Goal: Task Accomplishment & Management: Use online tool/utility

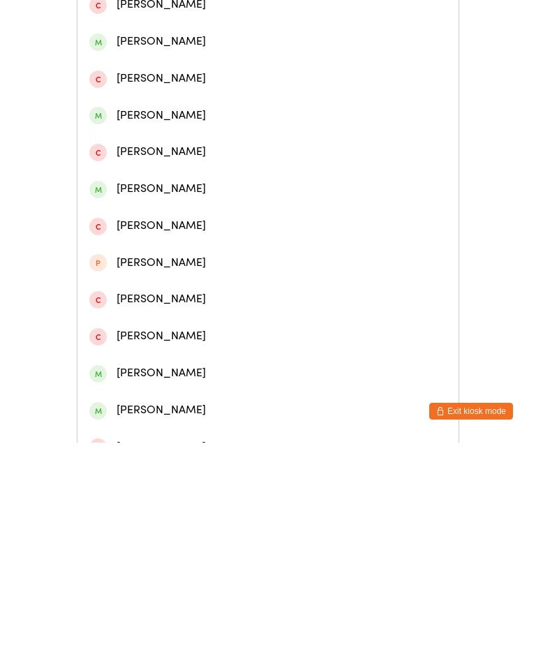
type input "[PERSON_NAME]"
click at [218, 156] on div "[PERSON_NAME]" at bounding box center [268, 154] width 358 height 19
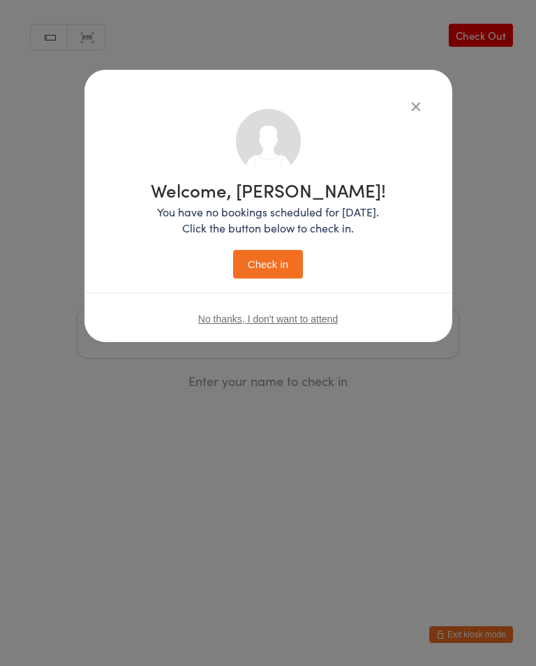
click at [257, 262] on button "Check in" at bounding box center [268, 264] width 70 height 29
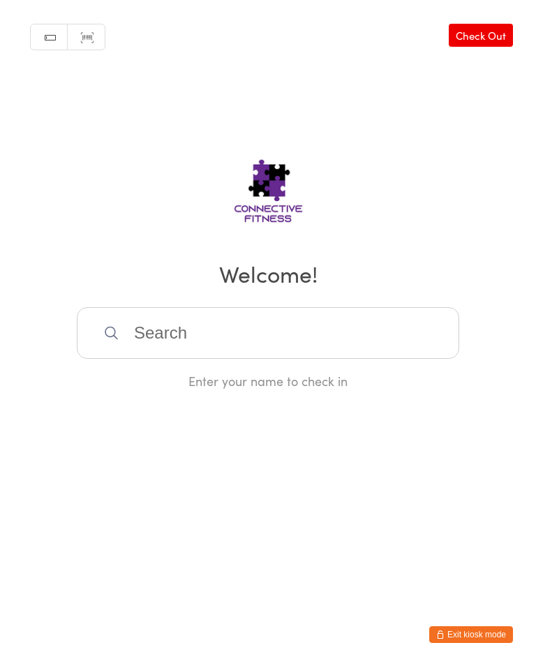
click at [219, 339] on input "search" at bounding box center [268, 333] width 383 height 52
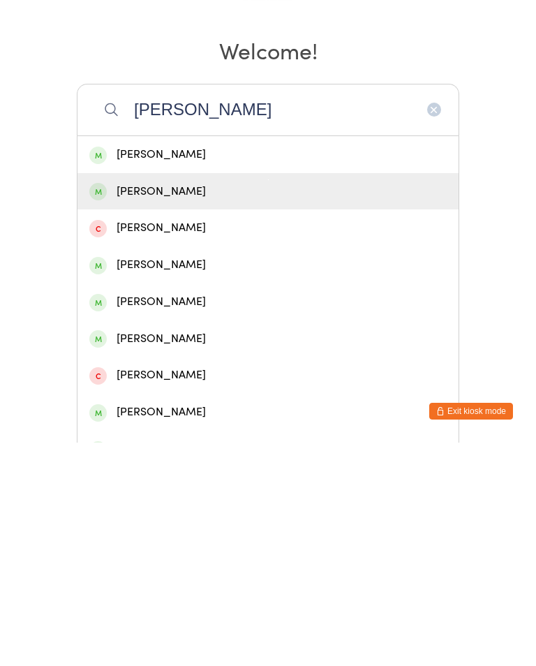
type input "[PERSON_NAME]"
click at [138, 406] on div "[PERSON_NAME]" at bounding box center [268, 415] width 358 height 19
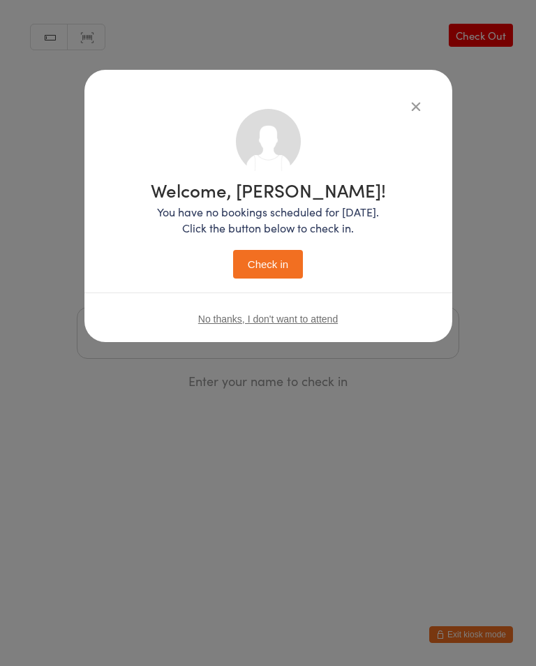
click at [268, 265] on button "Check in" at bounding box center [268, 264] width 70 height 29
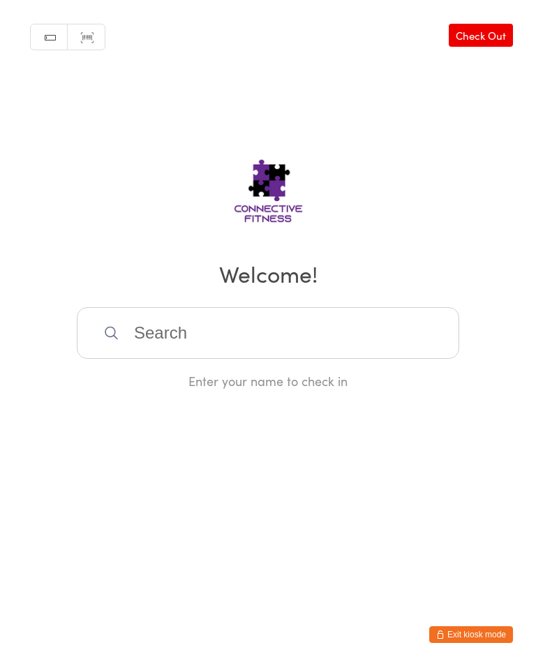
click at [211, 322] on input "search" at bounding box center [268, 333] width 383 height 52
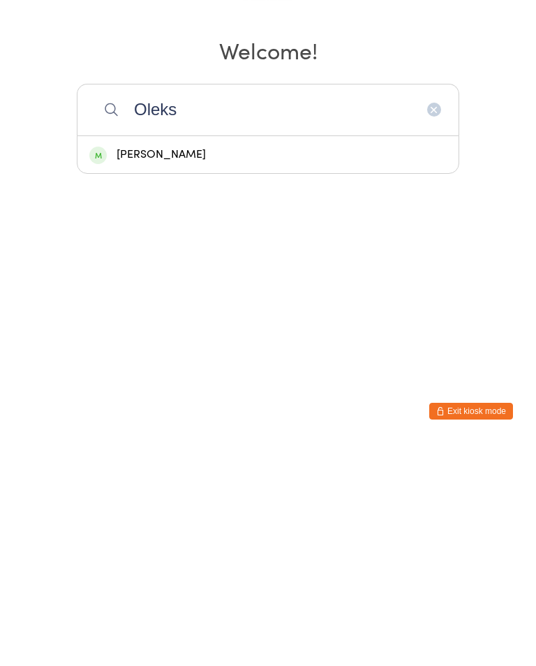
type input "Oleks"
click at [166, 369] on div "[PERSON_NAME]" at bounding box center [268, 378] width 358 height 19
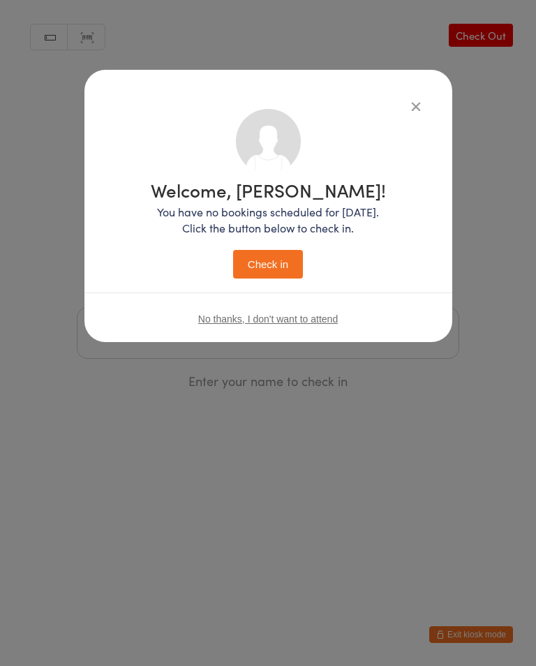
click at [270, 262] on button "Check in" at bounding box center [268, 264] width 70 height 29
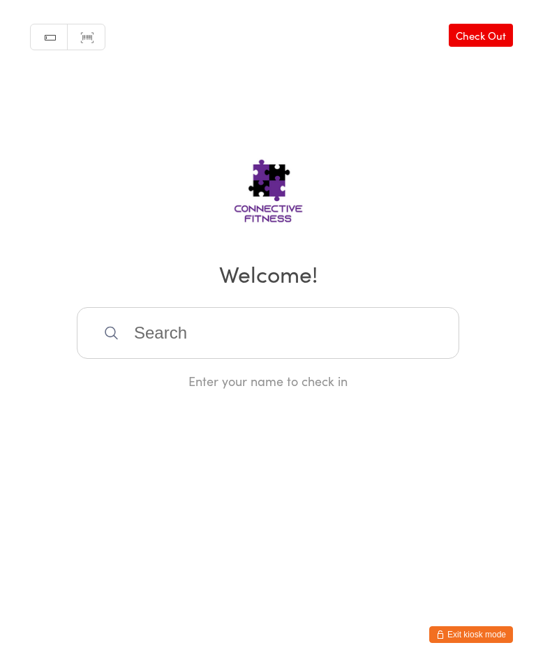
click at [157, 335] on input "search" at bounding box center [268, 333] width 383 height 52
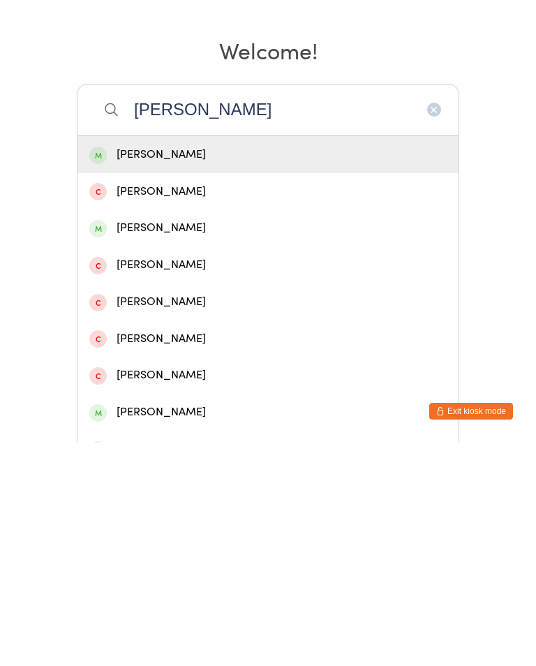
type input "[PERSON_NAME]"
click at [153, 369] on div "[PERSON_NAME]" at bounding box center [268, 378] width 358 height 19
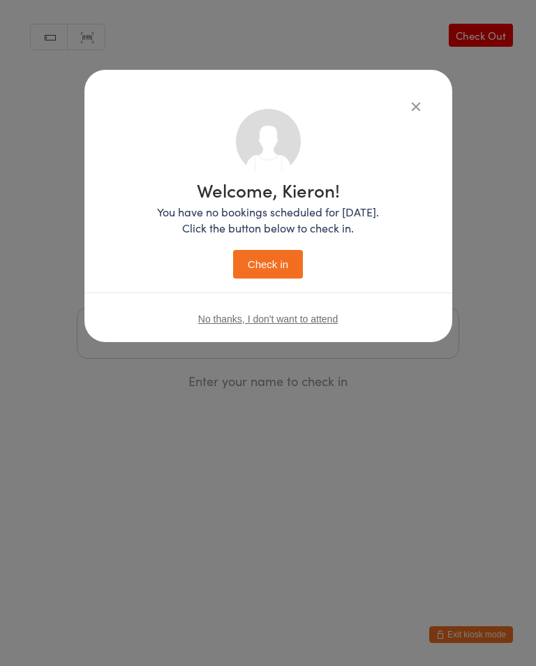
click at [265, 268] on button "Check in" at bounding box center [268, 264] width 70 height 29
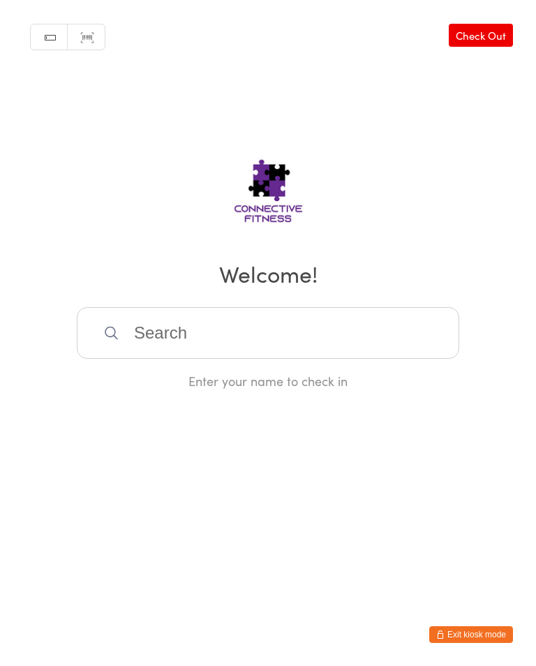
click at [383, 333] on input "search" at bounding box center [268, 333] width 383 height 52
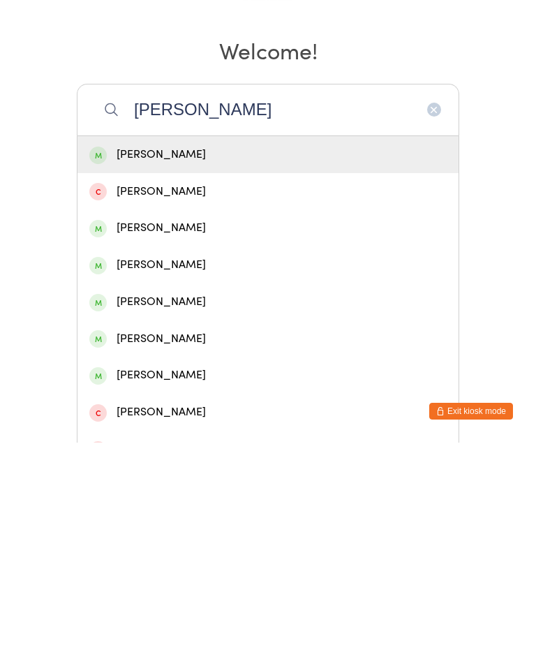
type input "[PERSON_NAME]"
click at [197, 369] on div "[PERSON_NAME]" at bounding box center [268, 378] width 358 height 19
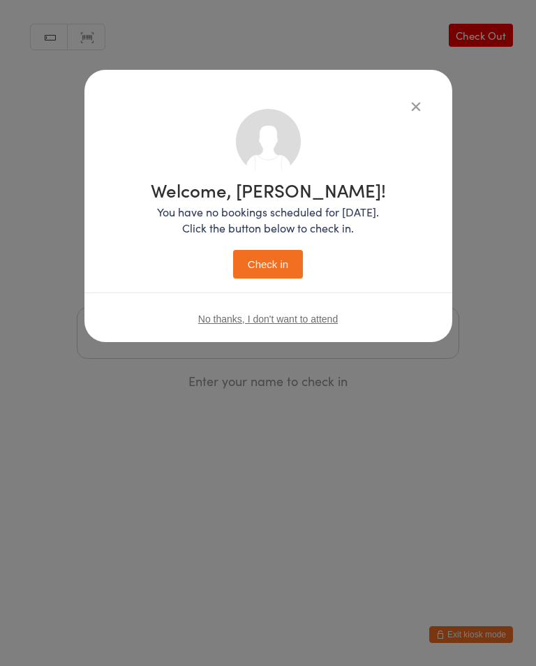
click at [279, 263] on button "Check in" at bounding box center [268, 264] width 70 height 29
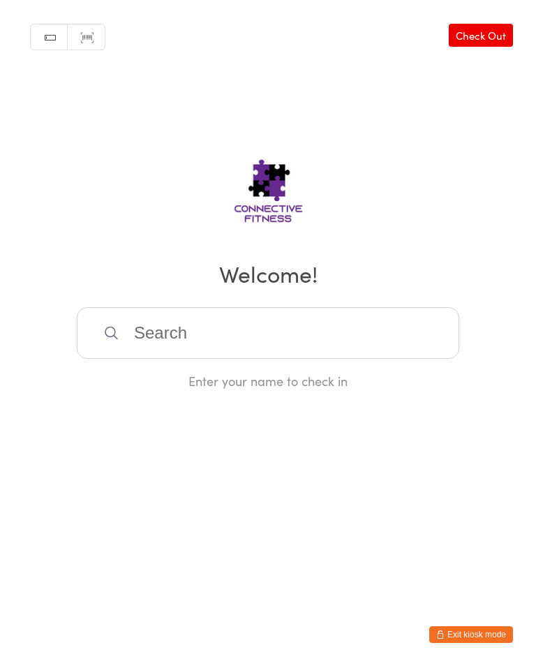
click at [414, 329] on input "search" at bounding box center [268, 333] width 383 height 52
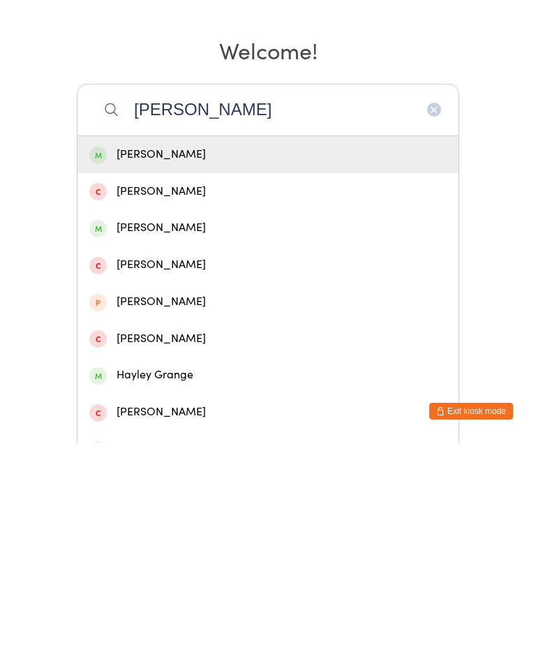
type input "[PERSON_NAME]"
click at [226, 369] on div "[PERSON_NAME]" at bounding box center [268, 378] width 358 height 19
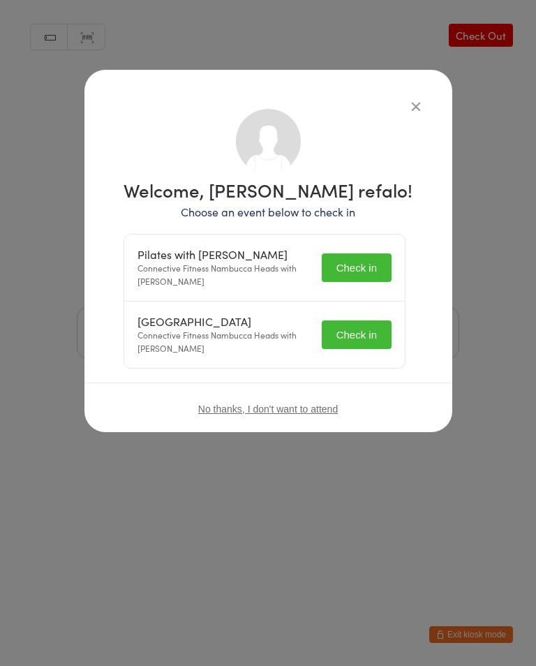
click at [374, 265] on button "Check in" at bounding box center [357, 268] width 70 height 29
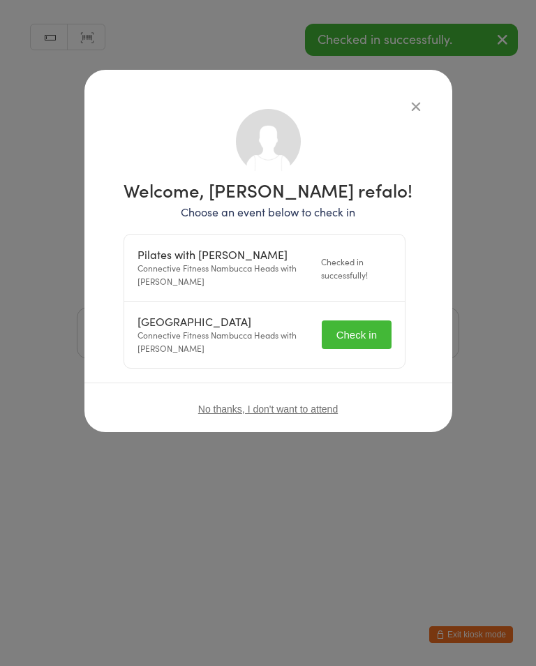
click at [376, 330] on button "Check in" at bounding box center [357, 335] width 70 height 29
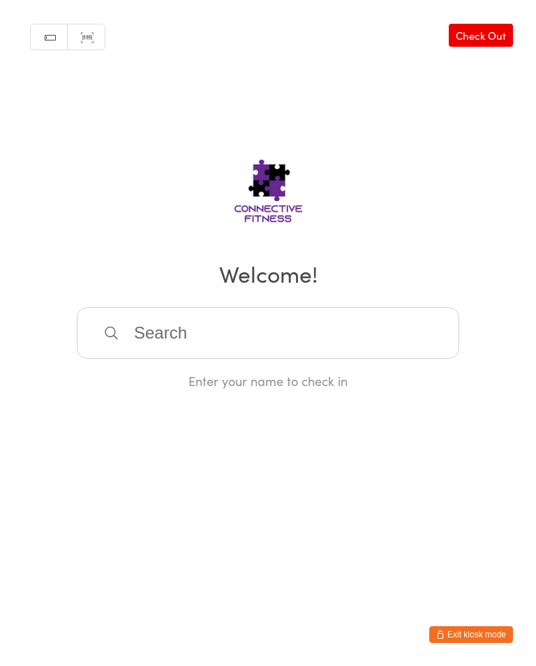
click at [237, 335] on input "search" at bounding box center [268, 333] width 383 height 52
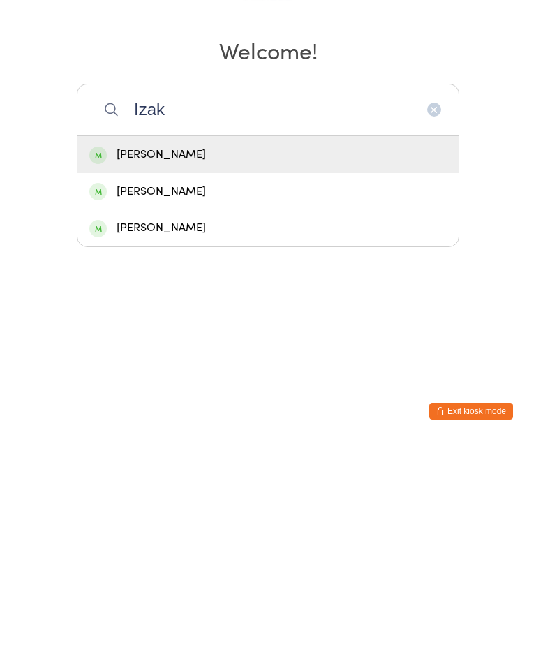
type input "Izak"
click at [219, 369] on div "[PERSON_NAME]" at bounding box center [268, 378] width 358 height 19
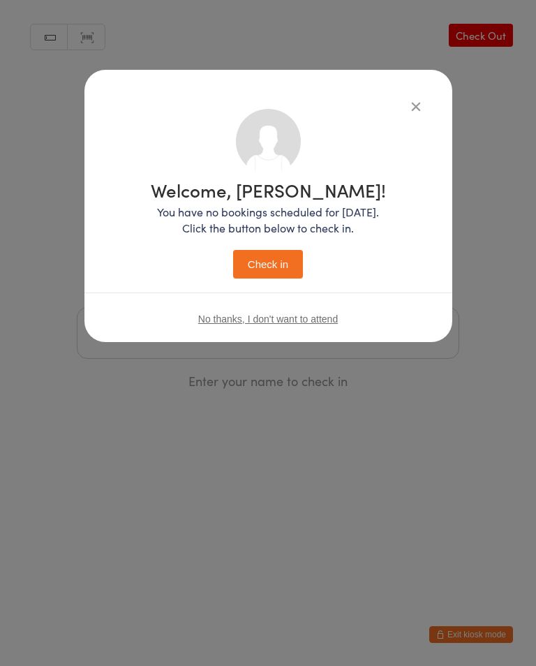
click at [265, 263] on button "Check in" at bounding box center [268, 264] width 70 height 29
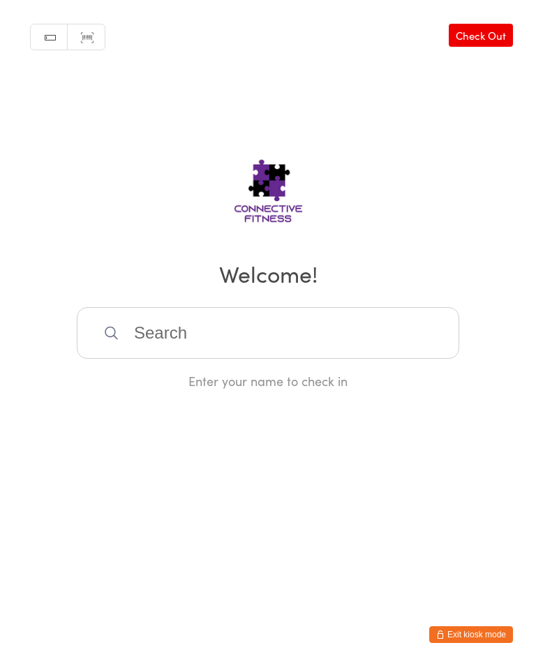
click at [298, 337] on input "search" at bounding box center [268, 333] width 383 height 52
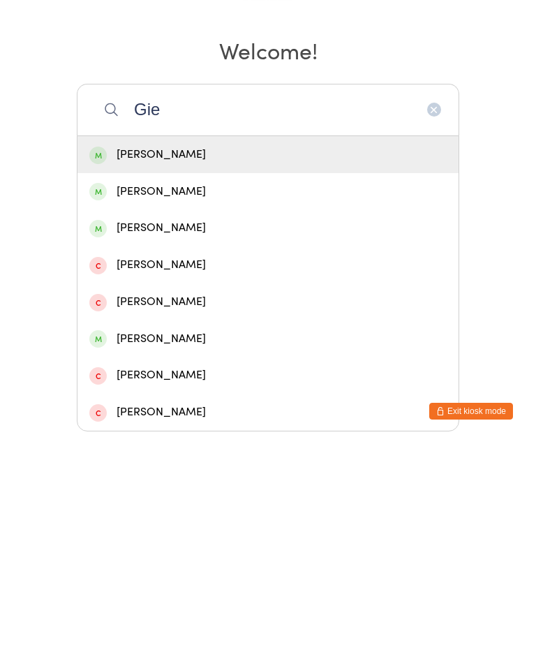
type input "Gie"
click at [200, 369] on div "[PERSON_NAME]" at bounding box center [268, 378] width 358 height 19
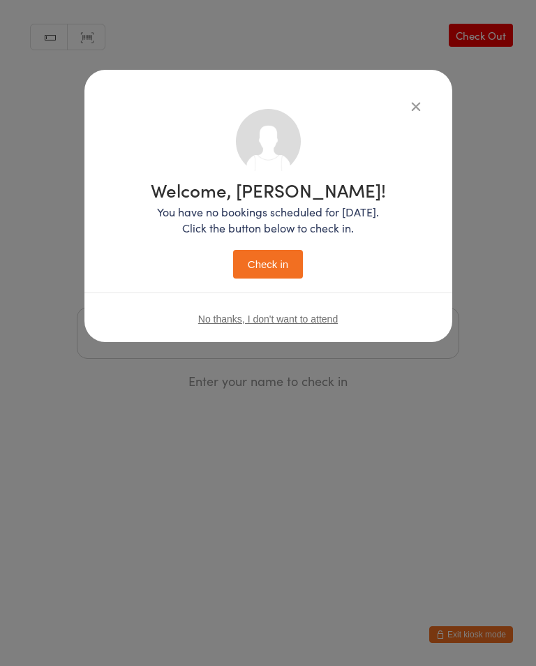
click at [269, 260] on button "Check in" at bounding box center [268, 264] width 70 height 29
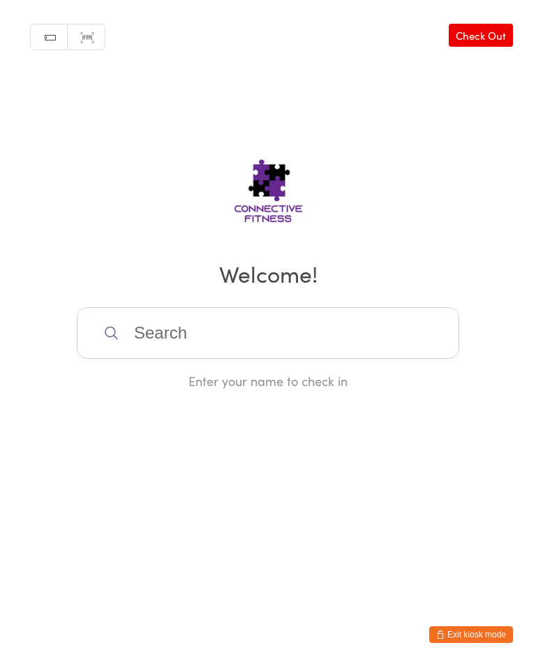
click at [417, 295] on div "Manual search Scanner input Check Out Welcome! Enter your name to check in" at bounding box center [268, 195] width 536 height 390
click at [399, 332] on input "search" at bounding box center [268, 333] width 383 height 52
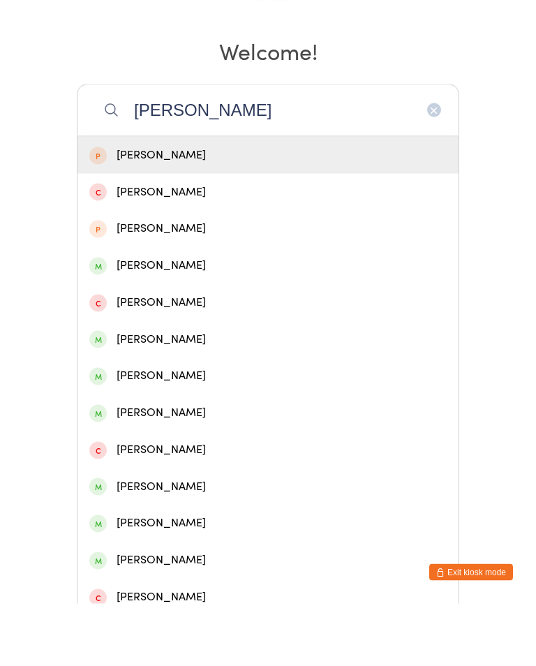
scroll to position [168, 0]
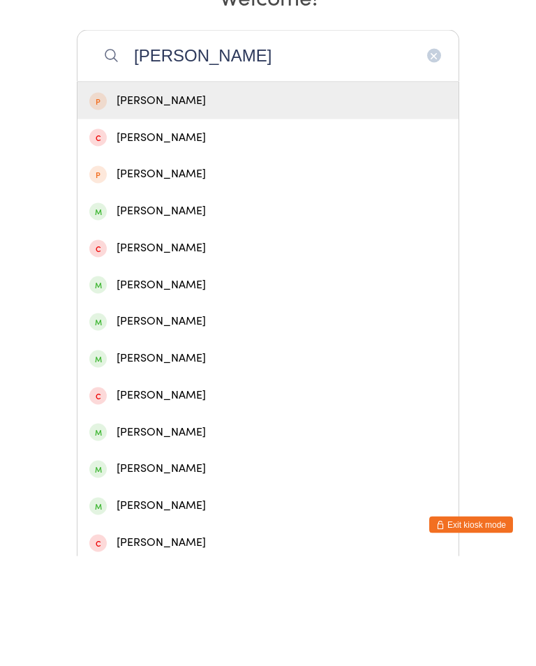
type input "[PERSON_NAME]"
click at [261, 201] on div "[PERSON_NAME]" at bounding box center [268, 210] width 358 height 19
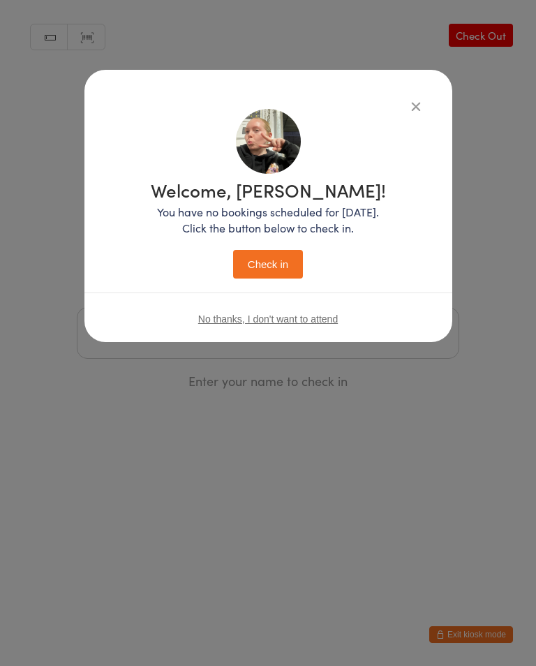
click at [269, 263] on button "Check in" at bounding box center [268, 264] width 70 height 29
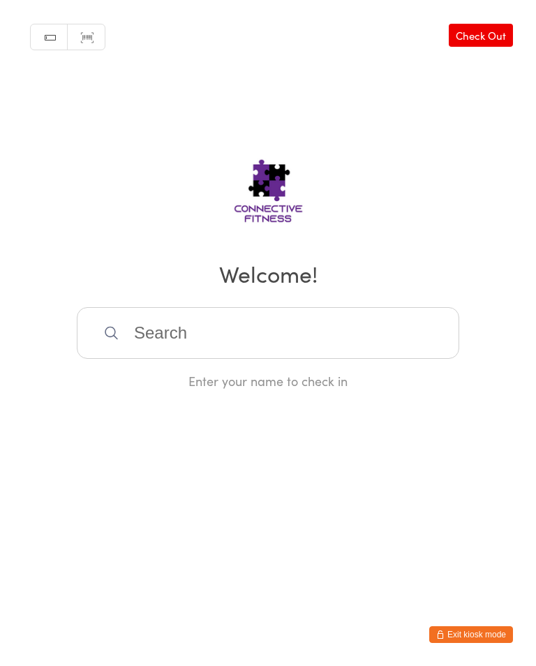
click at [206, 323] on input "search" at bounding box center [268, 333] width 383 height 52
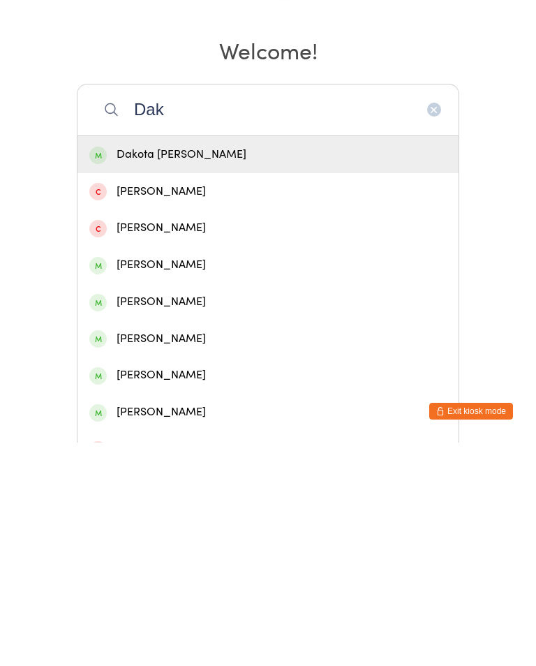
type input "Dak"
click at [205, 369] on div "Dakota [PERSON_NAME]" at bounding box center [268, 378] width 358 height 19
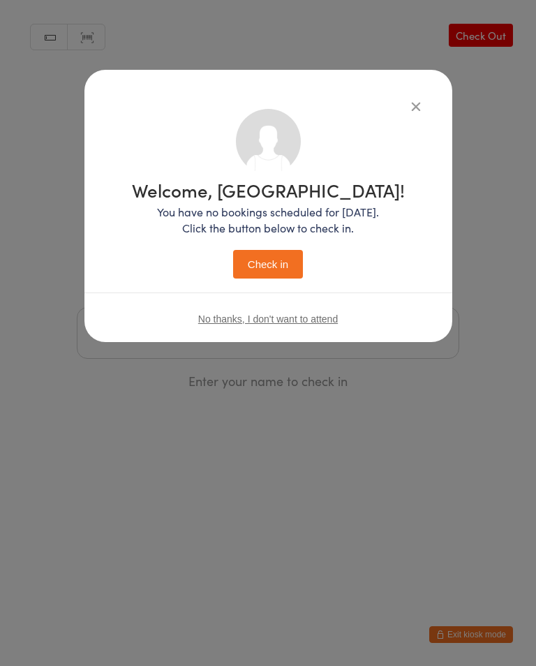
click at [268, 268] on button "Check in" at bounding box center [268, 264] width 70 height 29
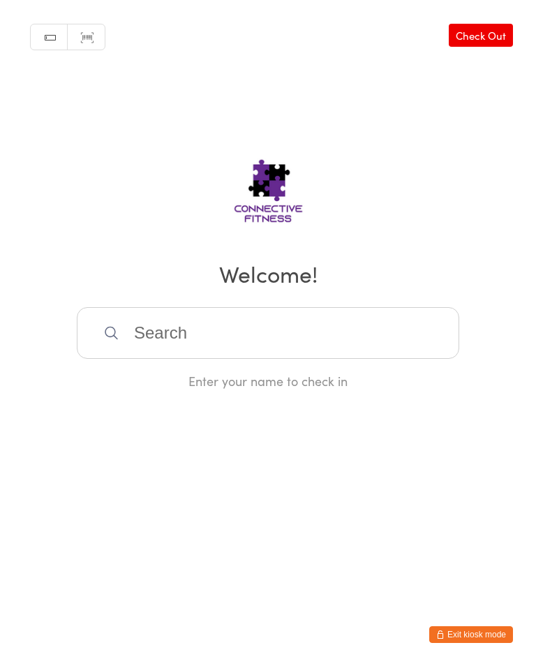
click at [250, 339] on input "search" at bounding box center [268, 333] width 383 height 52
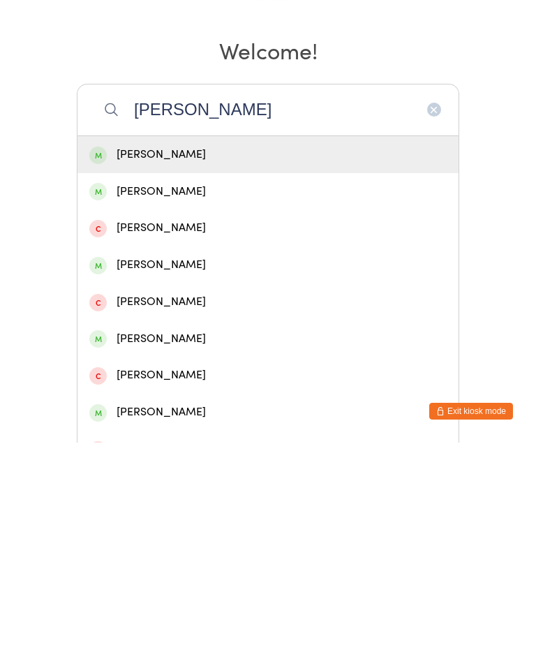
type input "[PERSON_NAME]"
click at [189, 360] on div "[PERSON_NAME]" at bounding box center [268, 378] width 381 height 37
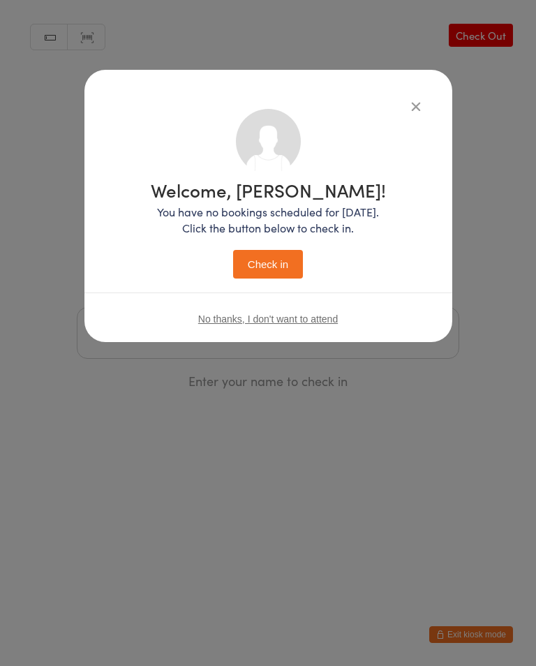
click at [279, 265] on button "Check in" at bounding box center [268, 264] width 70 height 29
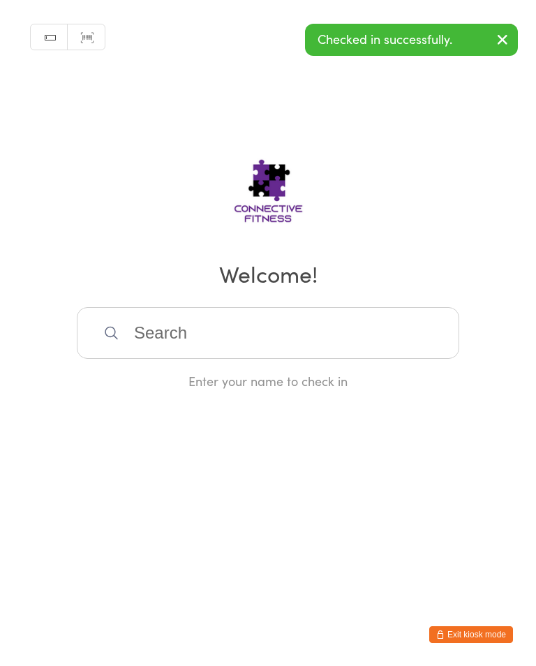
click at [503, 33] on icon "button" at bounding box center [503, 39] width 17 height 17
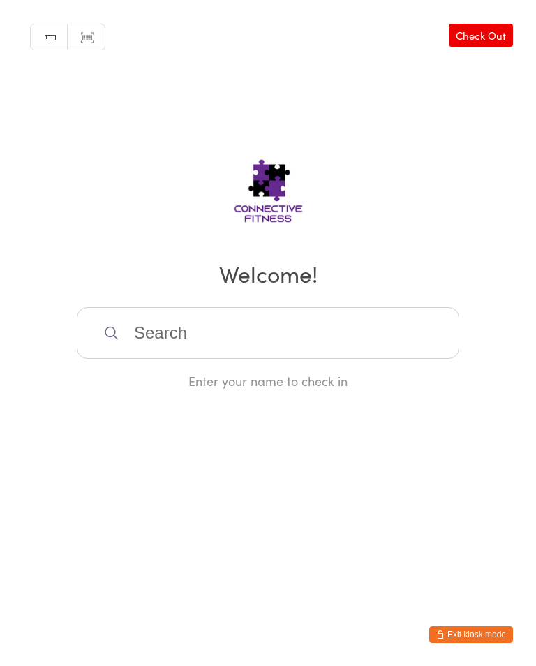
click at [486, 25] on link "Check Out" at bounding box center [481, 35] width 64 height 23
click at [154, 324] on input "search" at bounding box center [268, 333] width 383 height 52
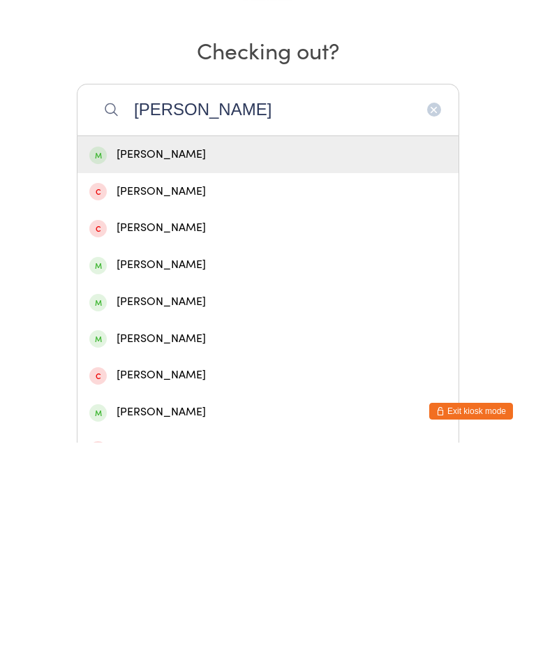
type input "[PERSON_NAME]"
click at [198, 360] on div "[PERSON_NAME]" at bounding box center [268, 378] width 381 height 37
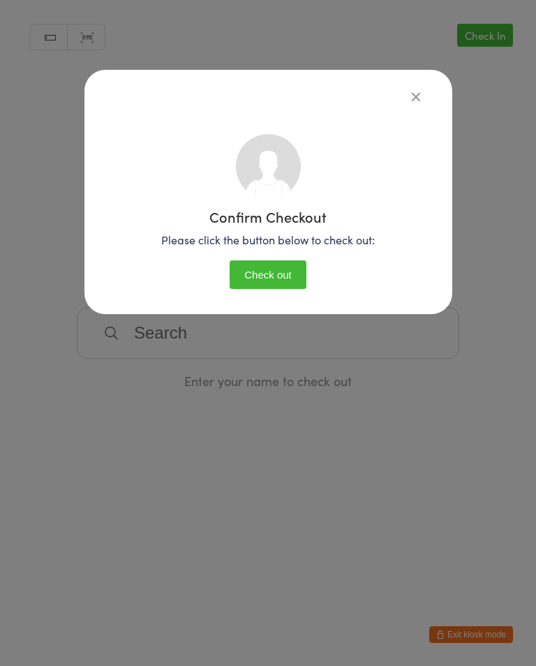
click at [268, 263] on button "Check out" at bounding box center [268, 275] width 77 height 29
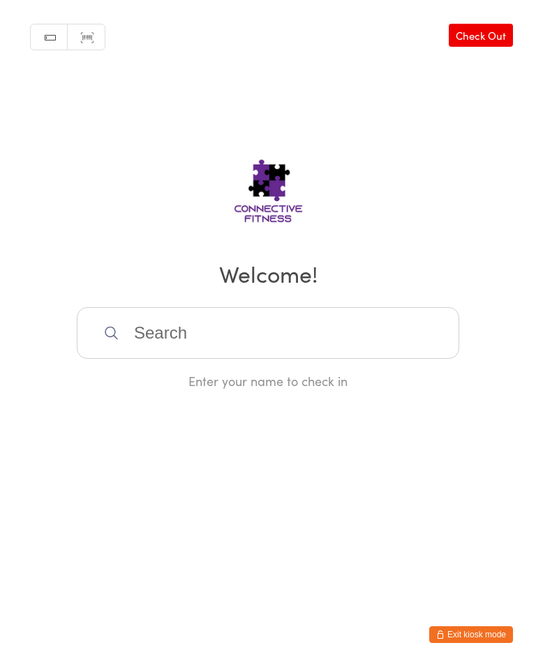
click at [358, 342] on input "search" at bounding box center [268, 333] width 383 height 52
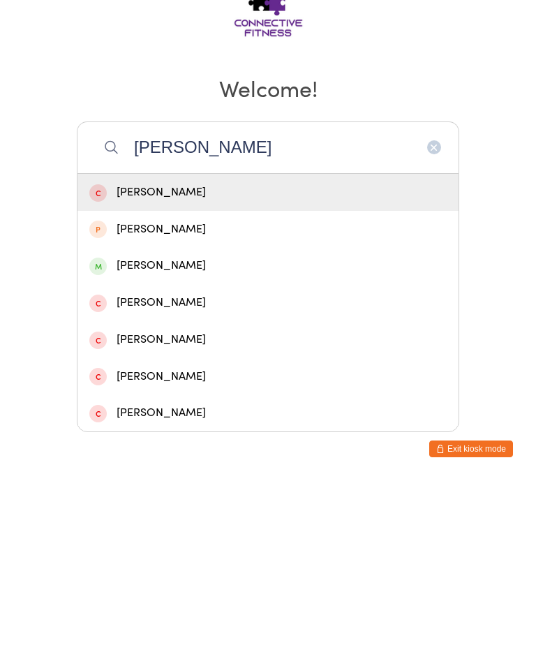
type input "[PERSON_NAME]"
click at [209, 442] on div "[PERSON_NAME]" at bounding box center [268, 451] width 358 height 19
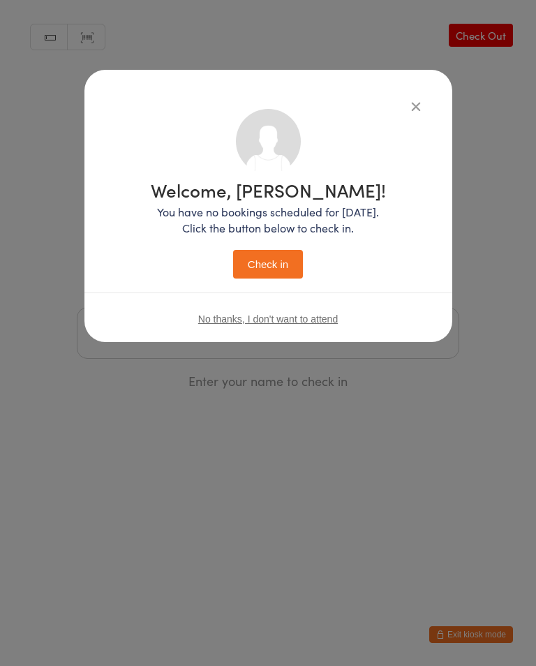
click at [286, 258] on button "Check in" at bounding box center [268, 264] width 70 height 29
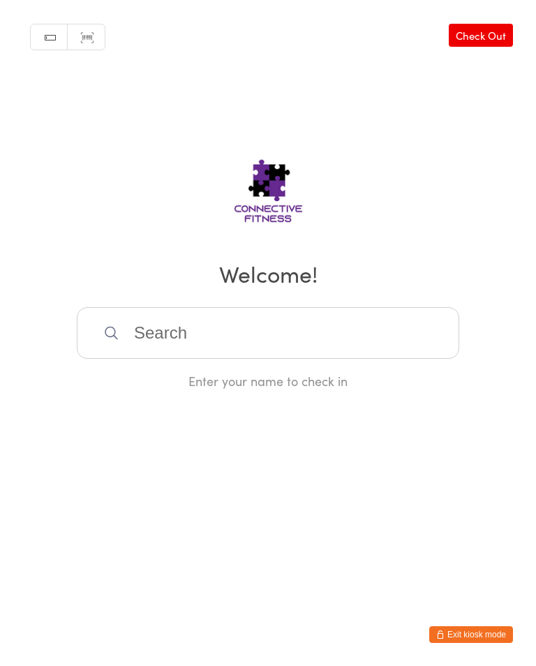
click at [275, 289] on h2 "Welcome!" at bounding box center [268, 273] width 508 height 31
click at [275, 349] on input "search" at bounding box center [268, 333] width 383 height 52
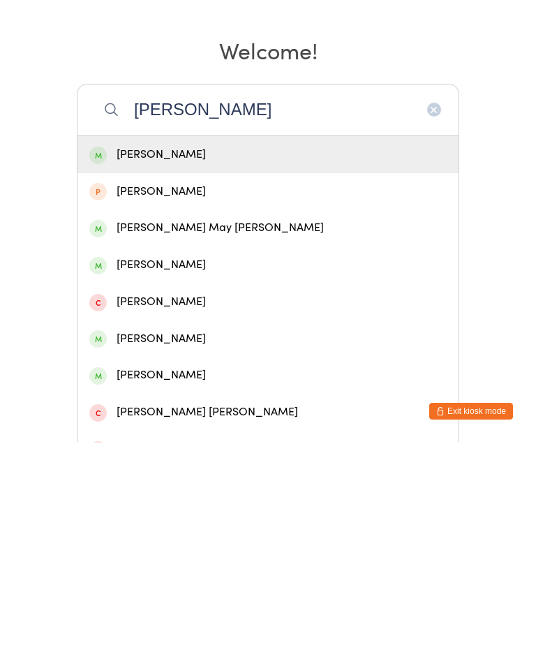
type input "[PERSON_NAME]"
click at [186, 369] on div "[PERSON_NAME]" at bounding box center [268, 378] width 358 height 19
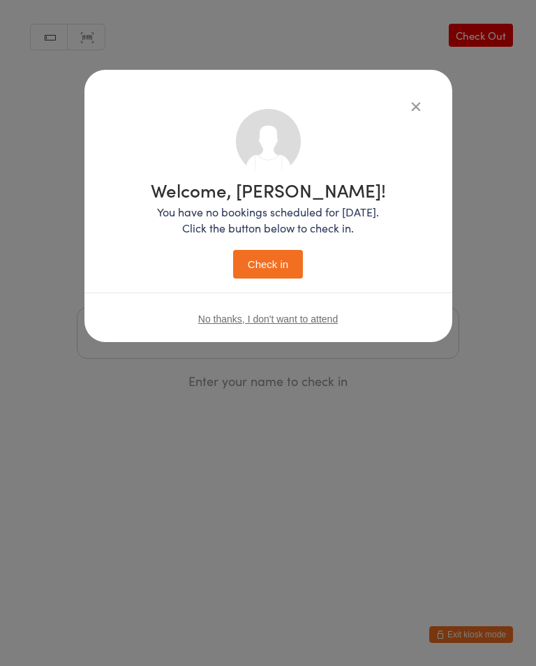
click at [282, 264] on button "Check in" at bounding box center [268, 264] width 70 height 29
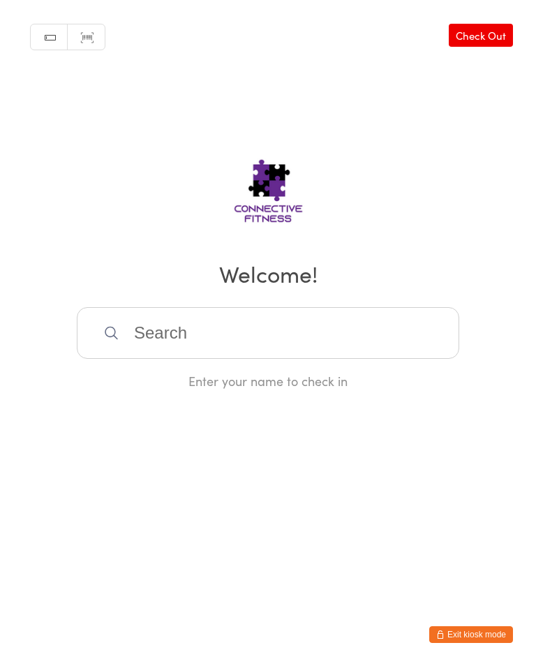
click at [154, 328] on input "search" at bounding box center [268, 333] width 383 height 52
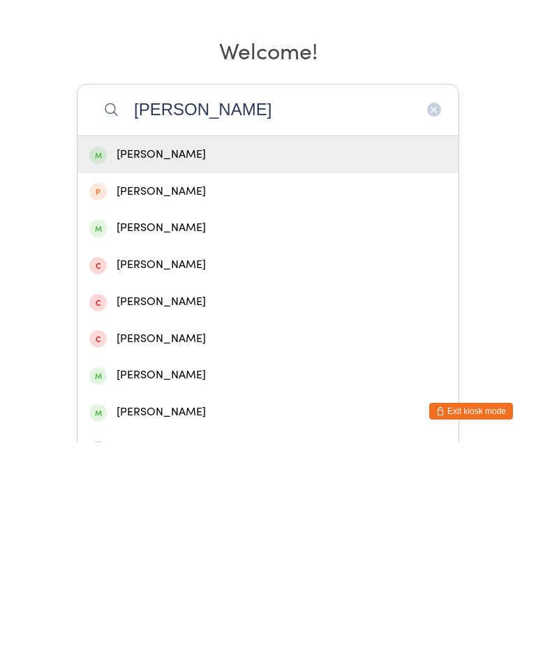
type input "[PERSON_NAME]"
click at [168, 433] on div "[PERSON_NAME]" at bounding box center [268, 451] width 381 height 37
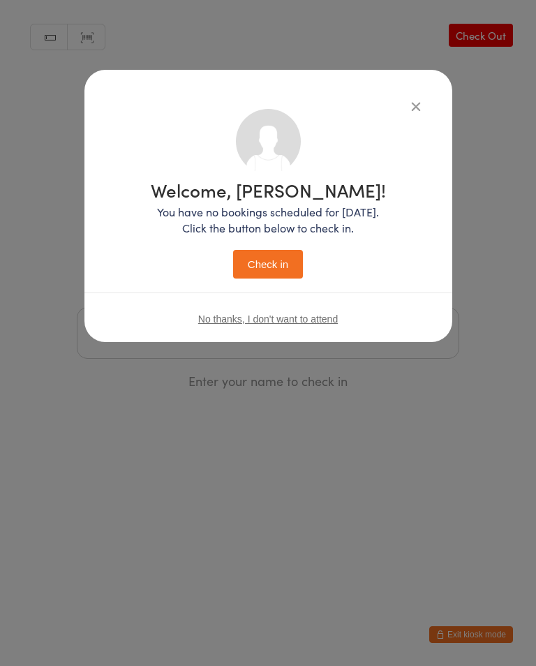
click at [281, 259] on button "Check in" at bounding box center [268, 264] width 70 height 29
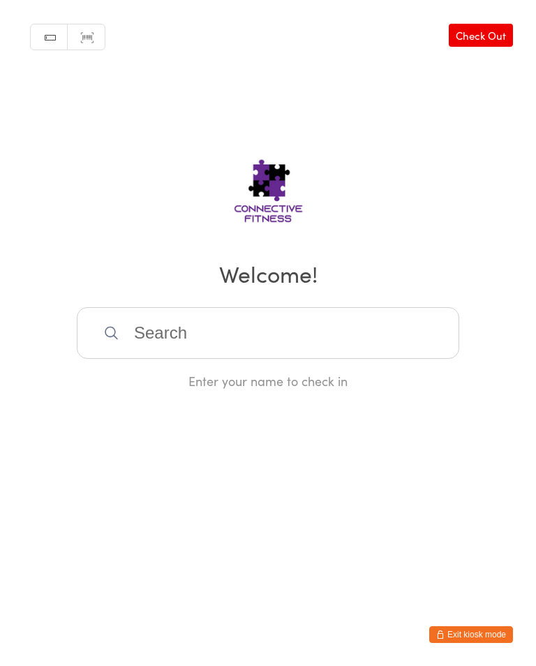
click at [138, 342] on input "search" at bounding box center [268, 333] width 383 height 52
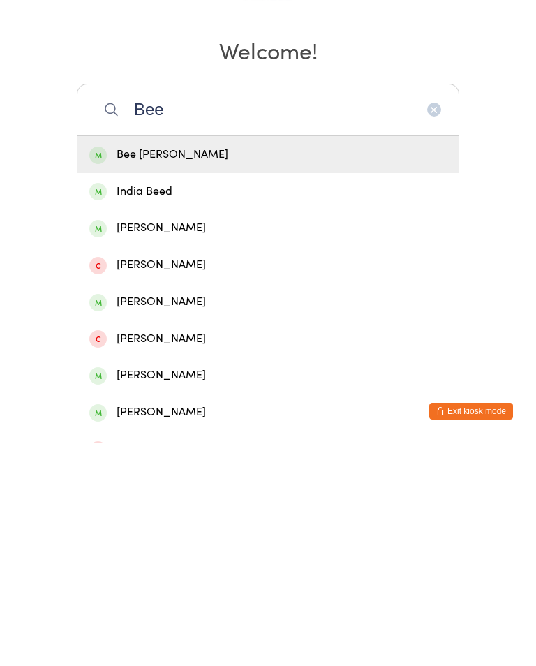
type input "Bee"
click at [207, 369] on div "Bee [PERSON_NAME]" at bounding box center [268, 378] width 358 height 19
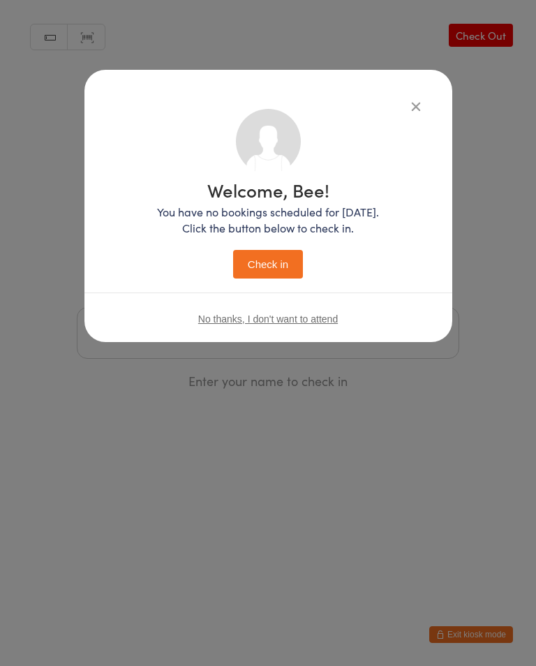
click at [276, 260] on button "Check in" at bounding box center [268, 264] width 70 height 29
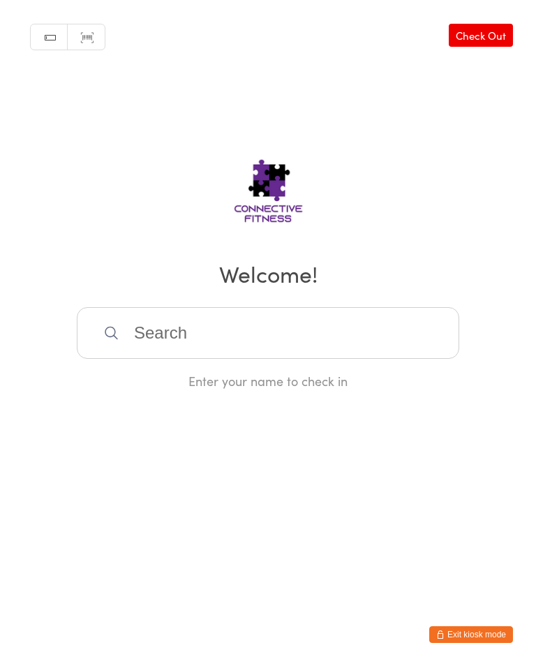
click at [146, 343] on input "search" at bounding box center [268, 333] width 383 height 52
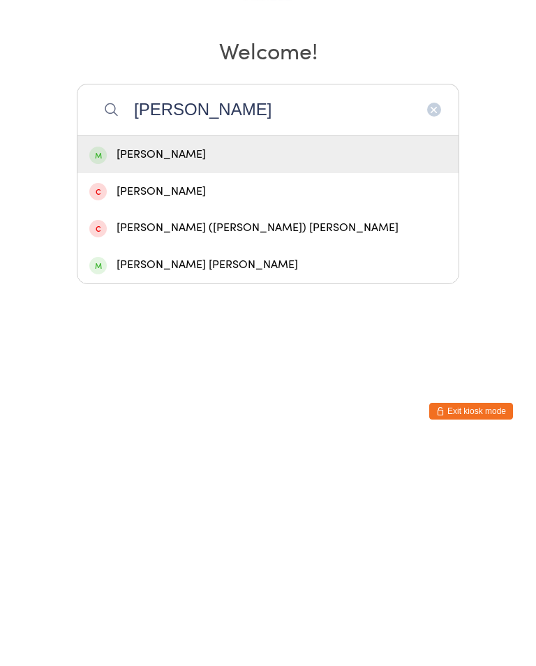
type input "[PERSON_NAME]"
click at [160, 369] on div "[PERSON_NAME]" at bounding box center [268, 378] width 358 height 19
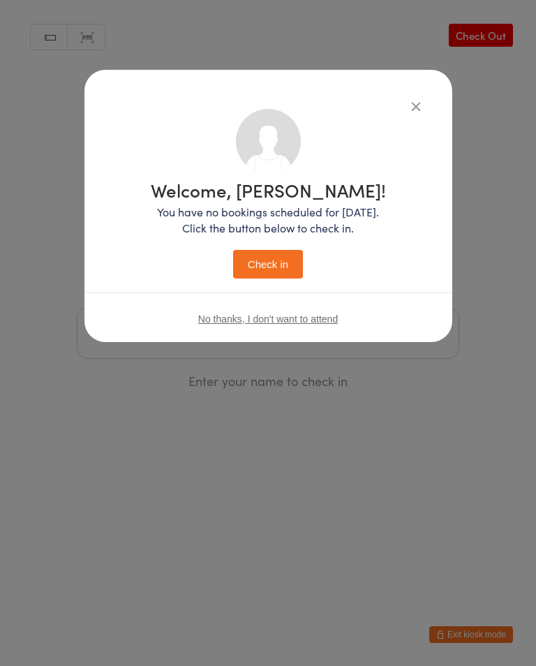
click at [275, 266] on button "Check in" at bounding box center [268, 264] width 70 height 29
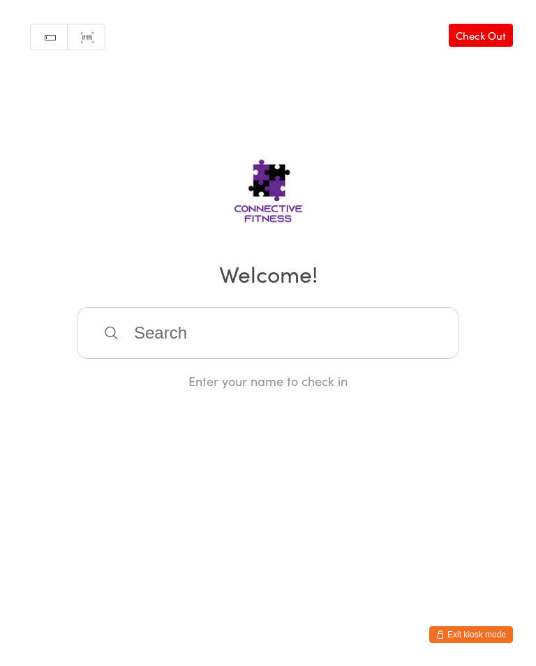
click at [186, 342] on input "search" at bounding box center [268, 333] width 383 height 52
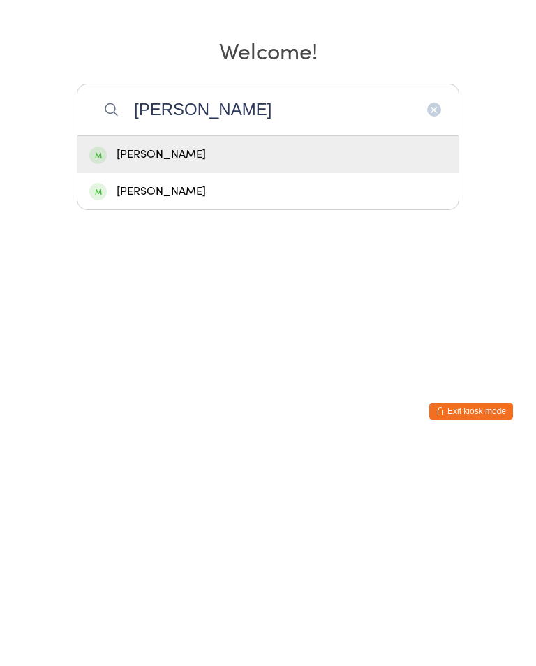
type input "[PERSON_NAME]"
click at [134, 369] on div "[PERSON_NAME]" at bounding box center [268, 378] width 358 height 19
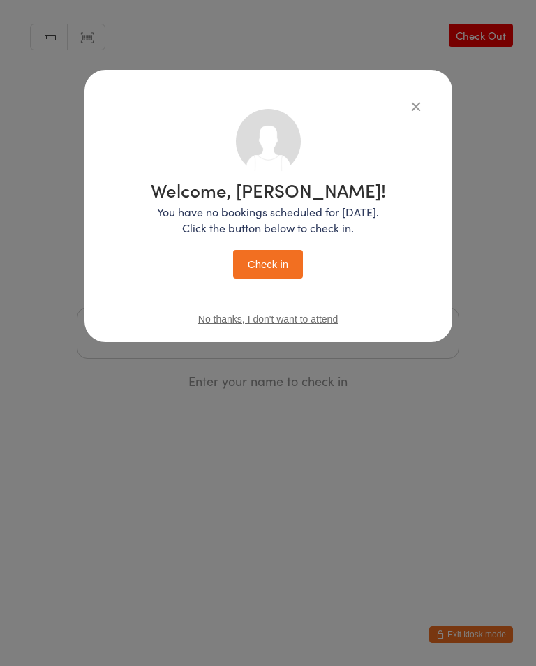
click at [255, 274] on button "Check in" at bounding box center [268, 264] width 70 height 29
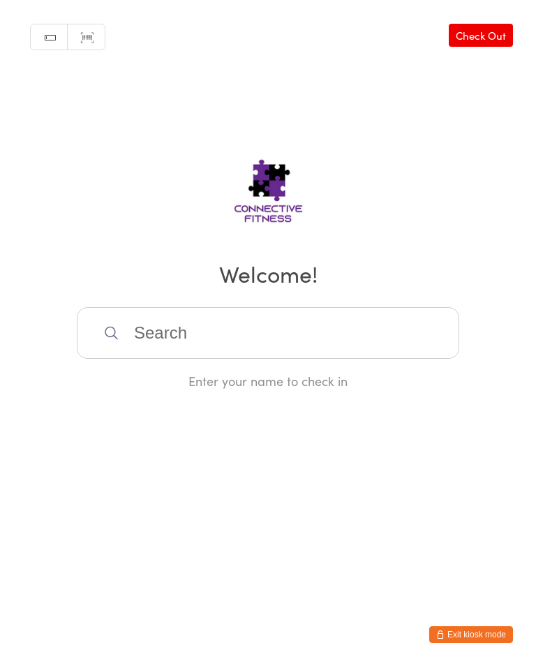
click at [229, 343] on input "search" at bounding box center [268, 333] width 383 height 52
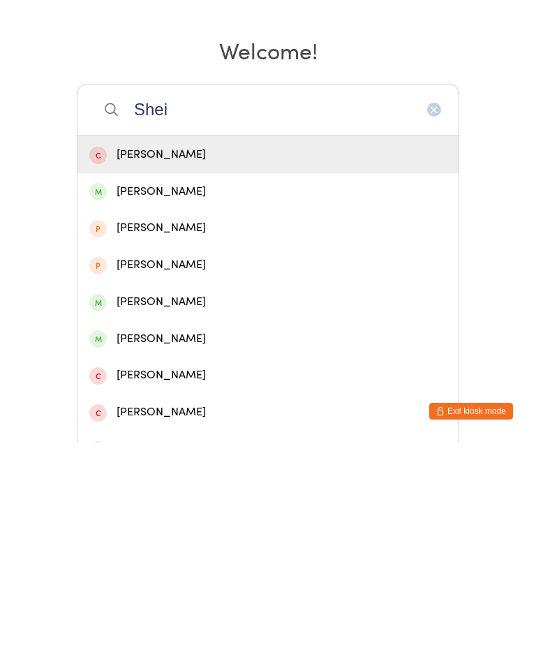
type input "Shei"
click at [173, 406] on div "[PERSON_NAME]" at bounding box center [268, 415] width 358 height 19
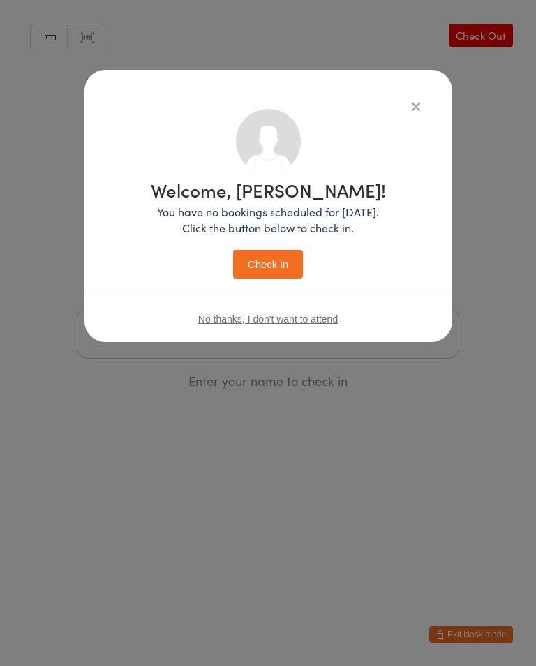
click at [266, 262] on button "Check in" at bounding box center [268, 264] width 70 height 29
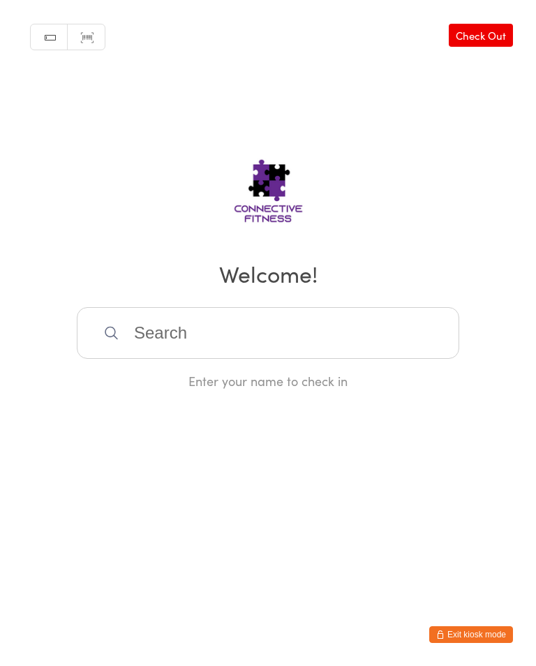
click at [409, 341] on input "search" at bounding box center [268, 333] width 383 height 52
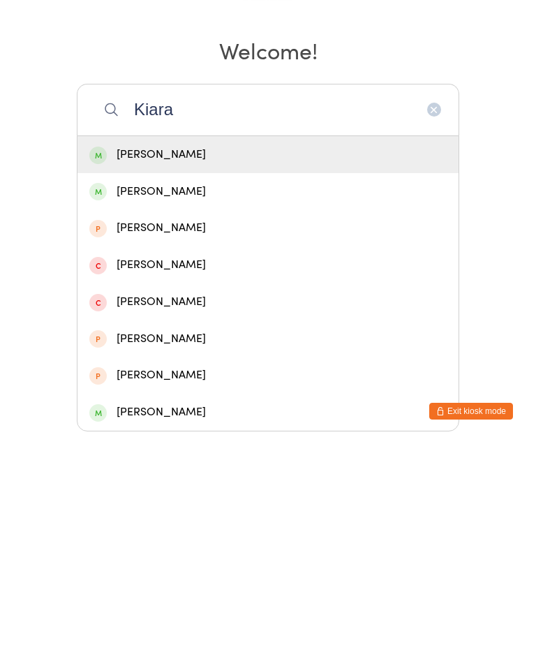
type input "Kiara"
click at [315, 369] on div "[PERSON_NAME]" at bounding box center [268, 378] width 358 height 19
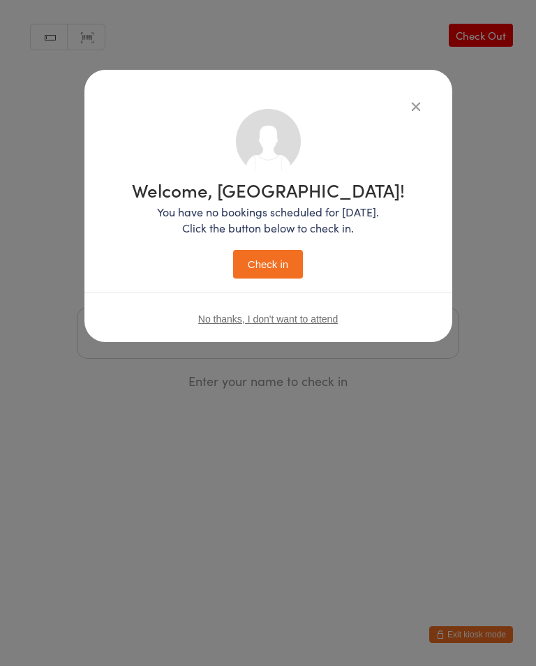
click at [286, 272] on button "Check in" at bounding box center [268, 264] width 70 height 29
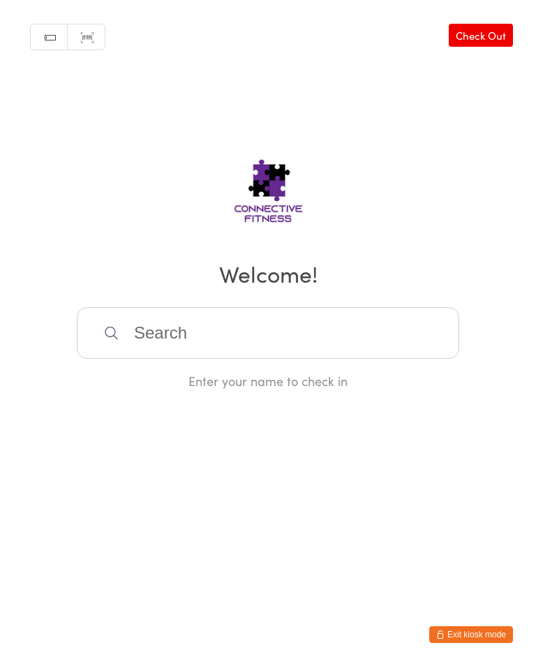
click at [138, 354] on input "search" at bounding box center [268, 333] width 383 height 52
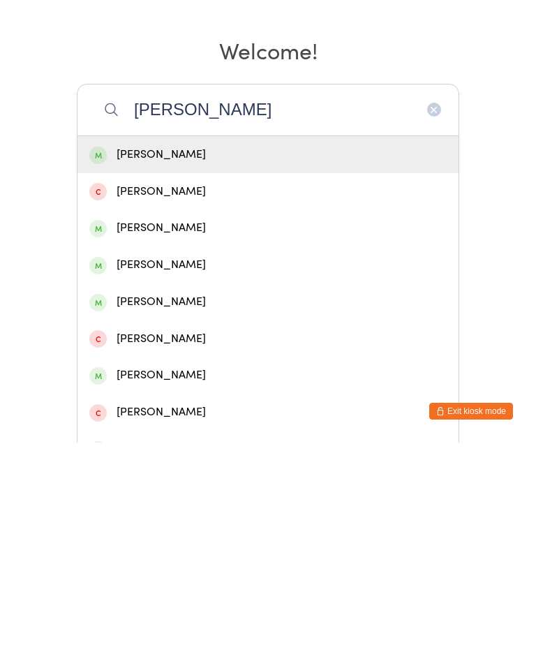
click at [120, 307] on input "[PERSON_NAME]" at bounding box center [268, 333] width 383 height 52
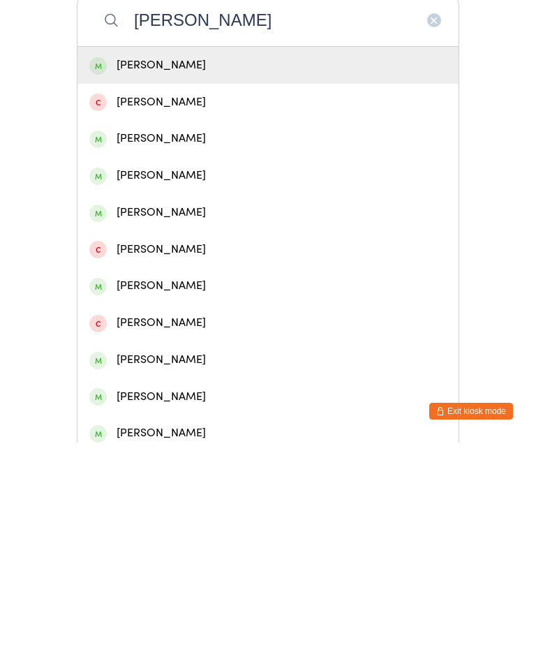
type input "[PERSON_NAME]"
click at [177, 279] on div "[PERSON_NAME]" at bounding box center [268, 288] width 358 height 19
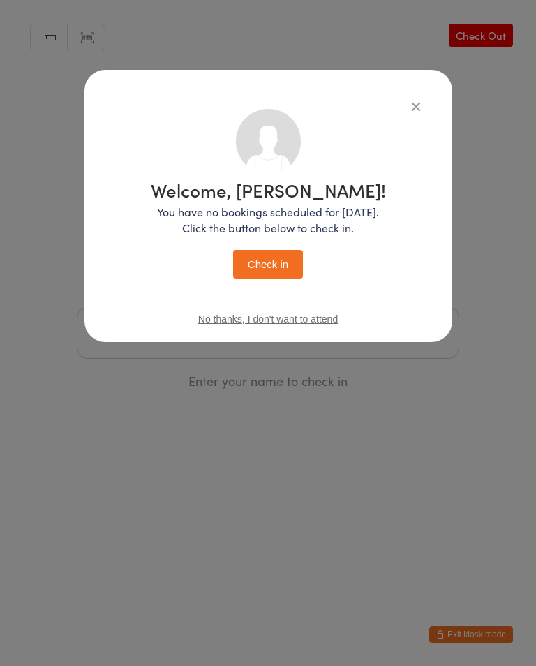
click at [259, 267] on button "Check in" at bounding box center [268, 264] width 70 height 29
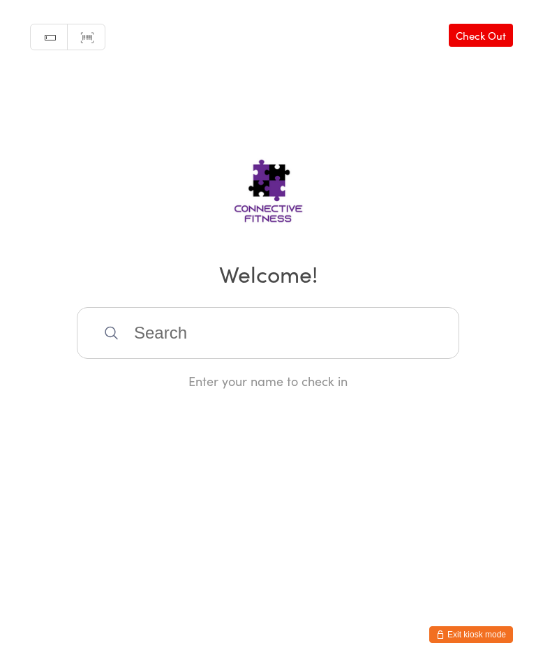
click at [230, 339] on input "search" at bounding box center [268, 333] width 383 height 52
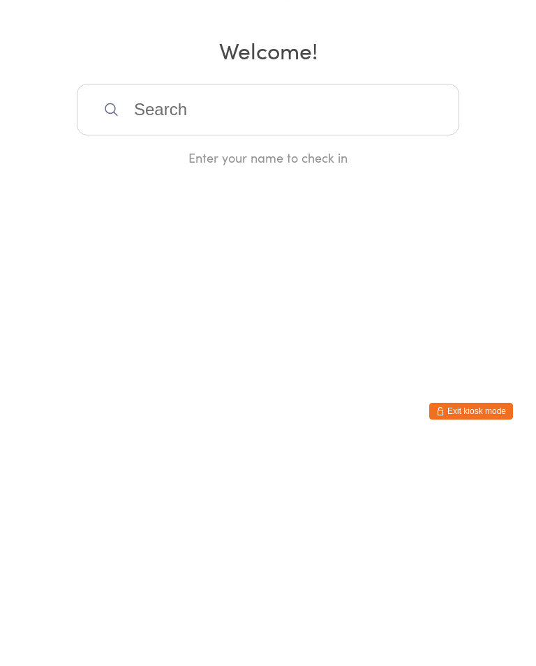
type input "O"
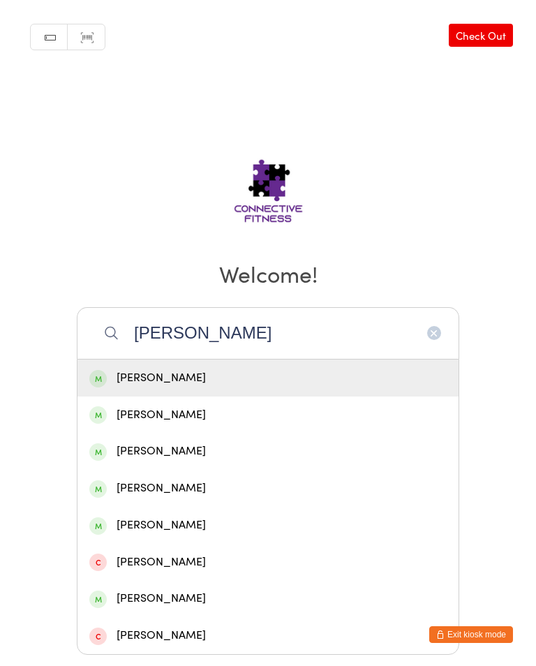
type input "[PERSON_NAME]"
click at [214, 383] on div "[PERSON_NAME]" at bounding box center [268, 378] width 358 height 19
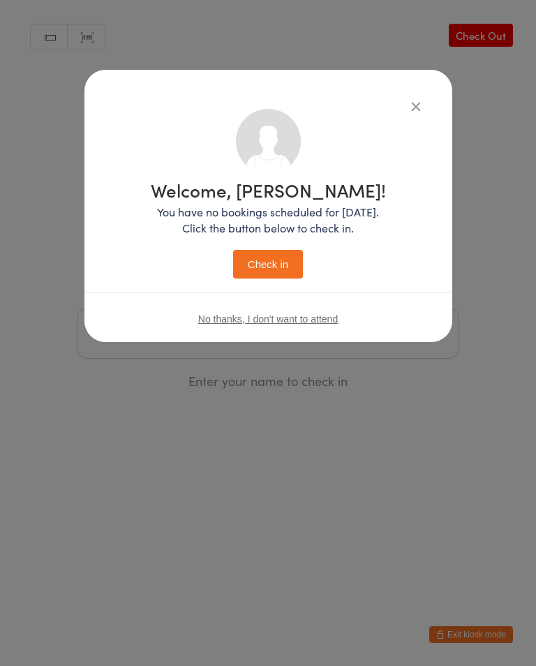
click at [271, 258] on button "Check in" at bounding box center [268, 264] width 70 height 29
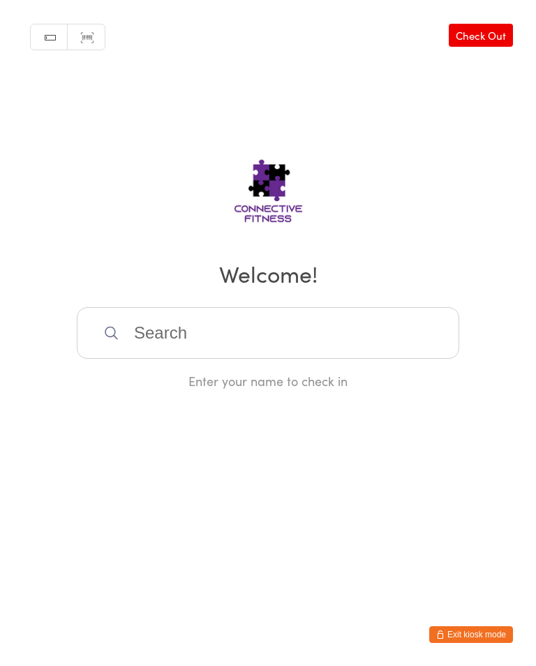
click at [314, 326] on input "search" at bounding box center [268, 333] width 383 height 52
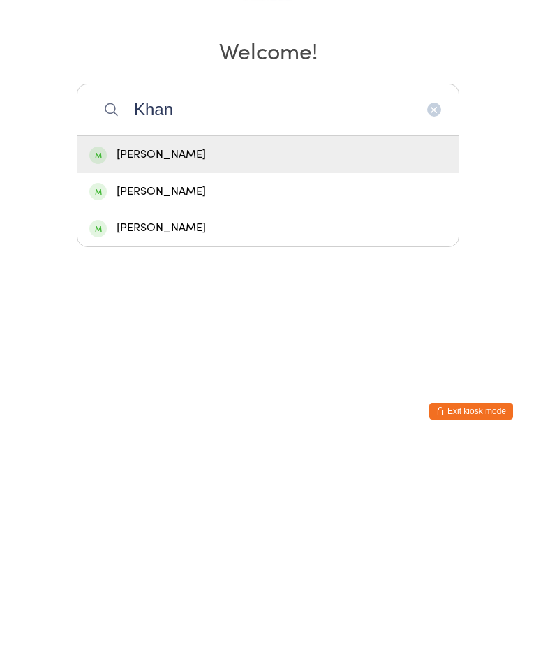
type input "Khan"
click at [193, 369] on div "[PERSON_NAME]" at bounding box center [268, 378] width 358 height 19
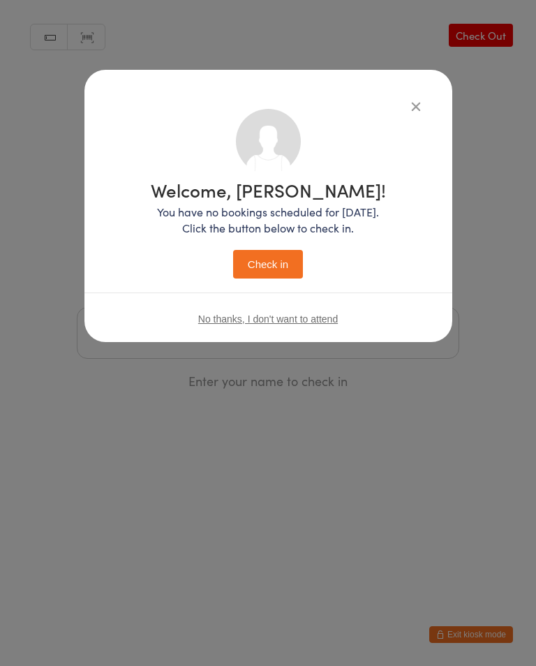
click at [283, 251] on button "Check in" at bounding box center [268, 264] width 70 height 29
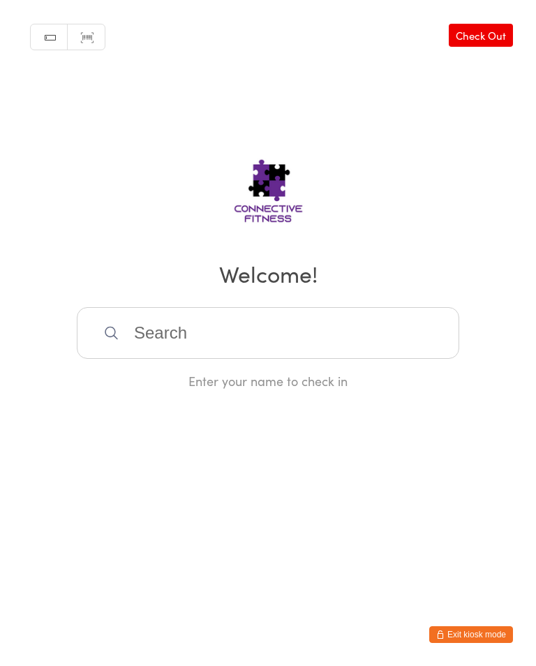
click at [148, 303] on div "Manual search Scanner input Check Out Welcome! Enter your name to check in" at bounding box center [268, 195] width 536 height 390
click at [137, 336] on input "search" at bounding box center [268, 333] width 383 height 52
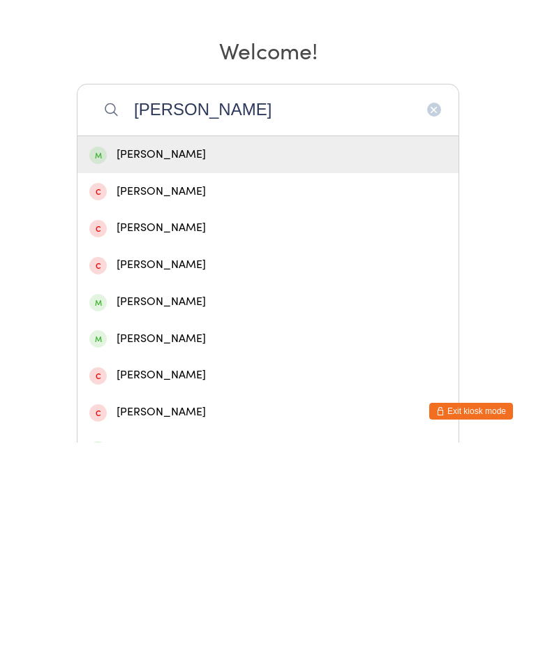
type input "[PERSON_NAME]"
click at [181, 369] on div "[PERSON_NAME]" at bounding box center [268, 378] width 358 height 19
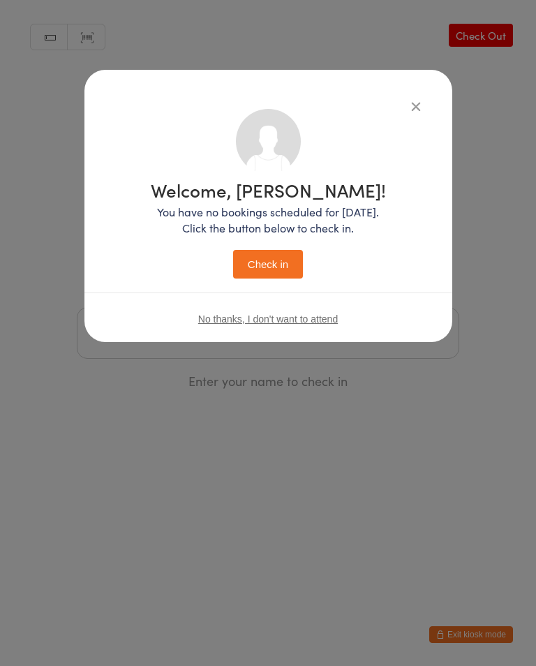
click at [258, 249] on div "Welcome, [PERSON_NAME]! You have no bookings scheduled for [DATE]. Click the bu…" at bounding box center [268, 230] width 235 height 98
click at [263, 254] on button "Check in" at bounding box center [268, 264] width 70 height 29
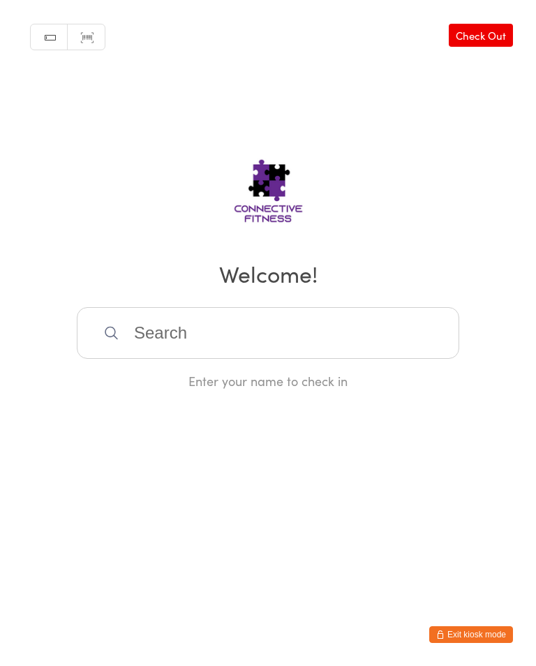
click at [318, 325] on input "search" at bounding box center [268, 333] width 383 height 52
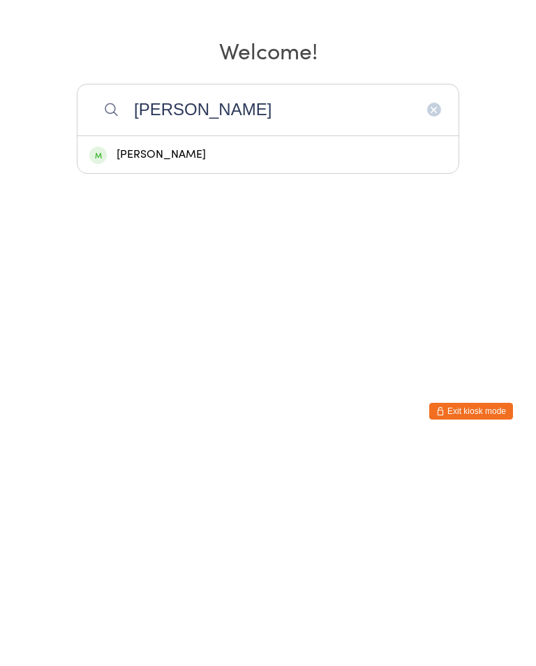
type input "[PERSON_NAME]"
click at [310, 369] on div "[PERSON_NAME]" at bounding box center [268, 378] width 358 height 19
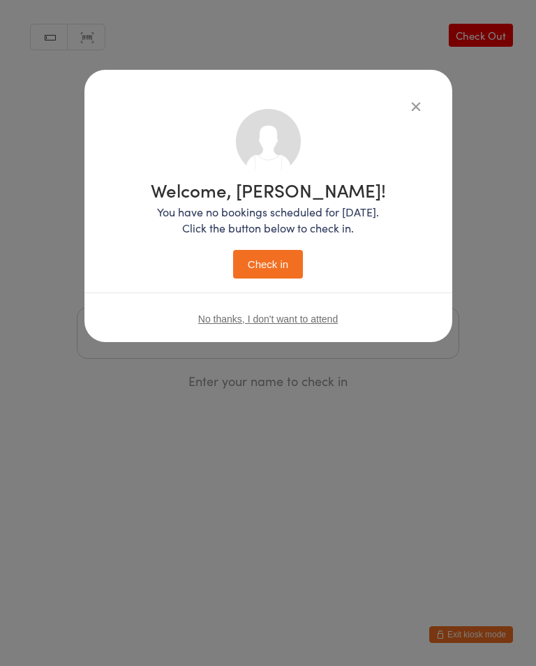
click at [270, 258] on button "Check in" at bounding box center [268, 264] width 70 height 29
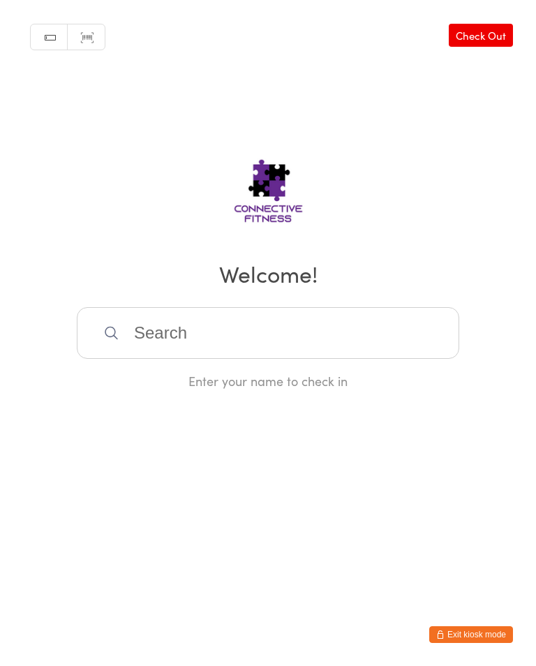
click at [344, 341] on input "search" at bounding box center [268, 333] width 383 height 52
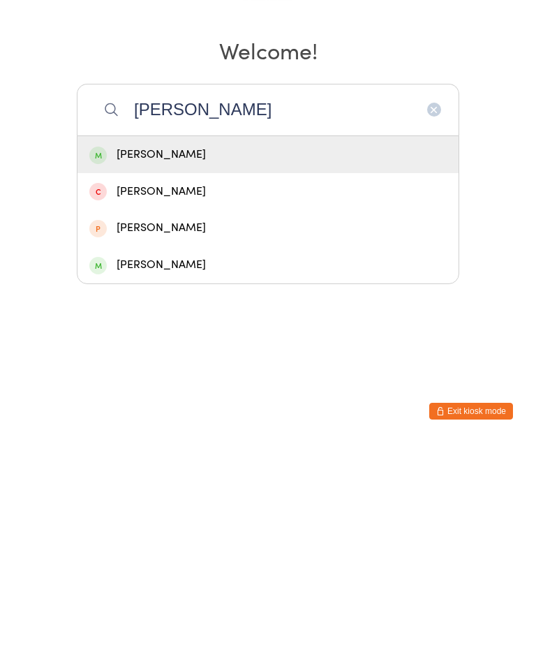
type input "[PERSON_NAME]"
click at [297, 369] on div "[PERSON_NAME]" at bounding box center [268, 378] width 358 height 19
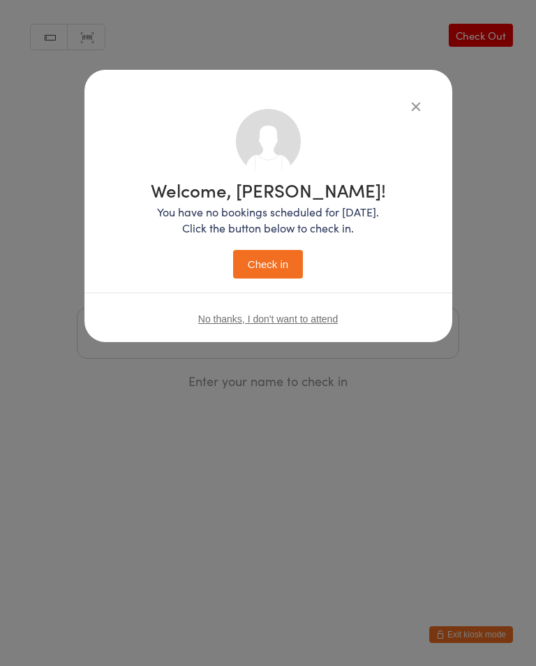
click at [264, 276] on button "Check in" at bounding box center [268, 264] width 70 height 29
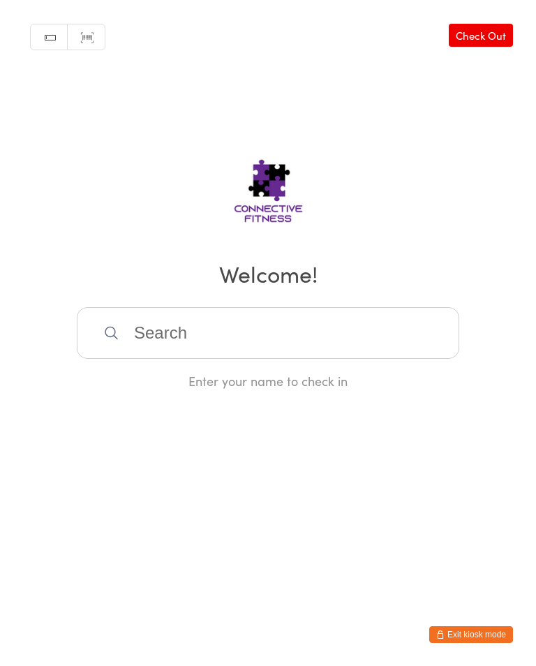
click at [337, 332] on input "search" at bounding box center [268, 333] width 383 height 52
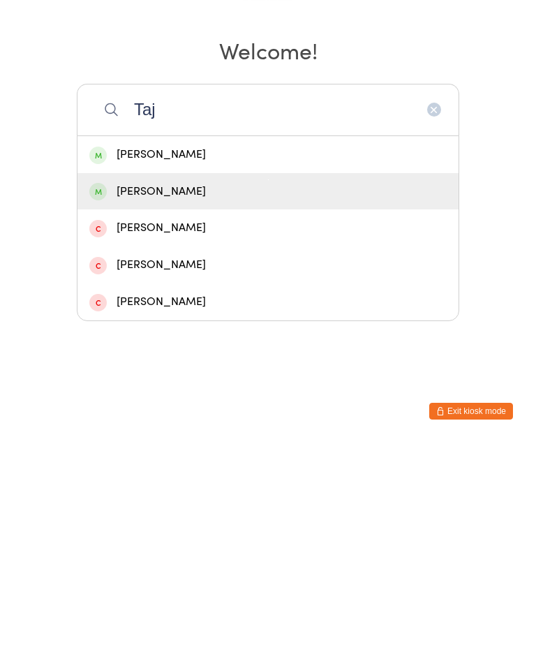
type input "Taj"
click at [191, 406] on div "[PERSON_NAME]" at bounding box center [268, 415] width 358 height 19
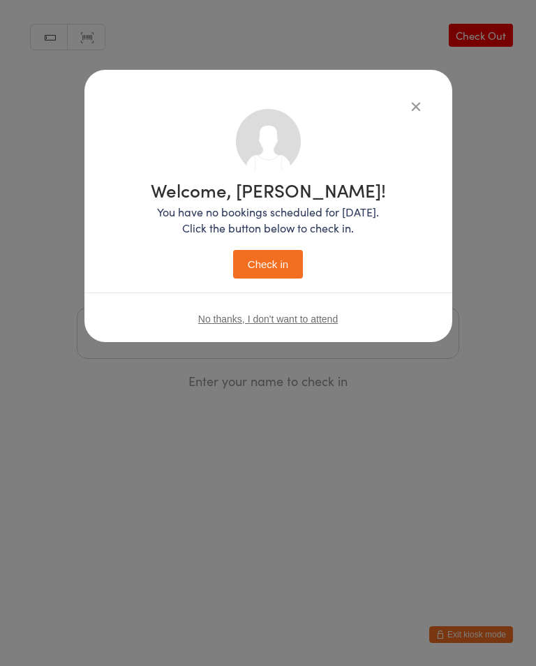
click at [265, 267] on button "Check in" at bounding box center [268, 264] width 70 height 29
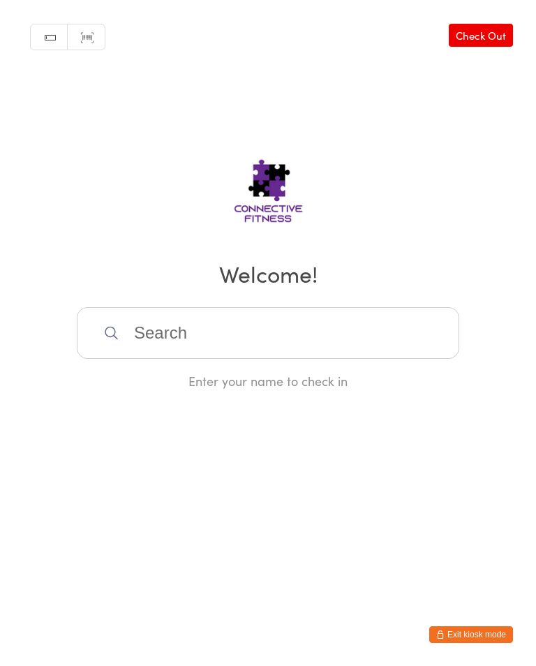
click at [176, 335] on input "search" at bounding box center [268, 333] width 383 height 52
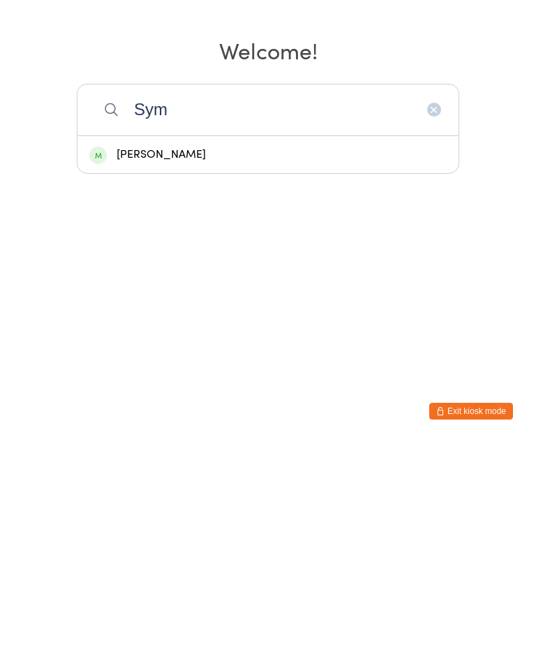
click at [147, 307] on input "Sym" at bounding box center [268, 333] width 383 height 52
type input "Sym"
click at [153, 369] on div "[PERSON_NAME]" at bounding box center [268, 378] width 358 height 19
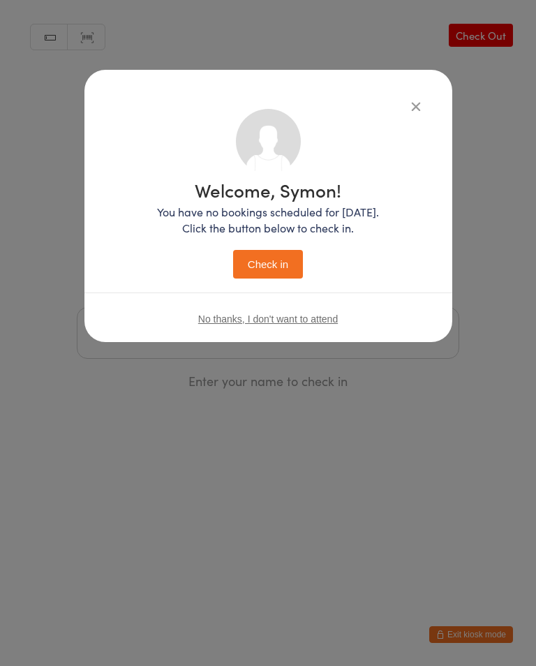
click at [281, 279] on button "Check in" at bounding box center [268, 264] width 70 height 29
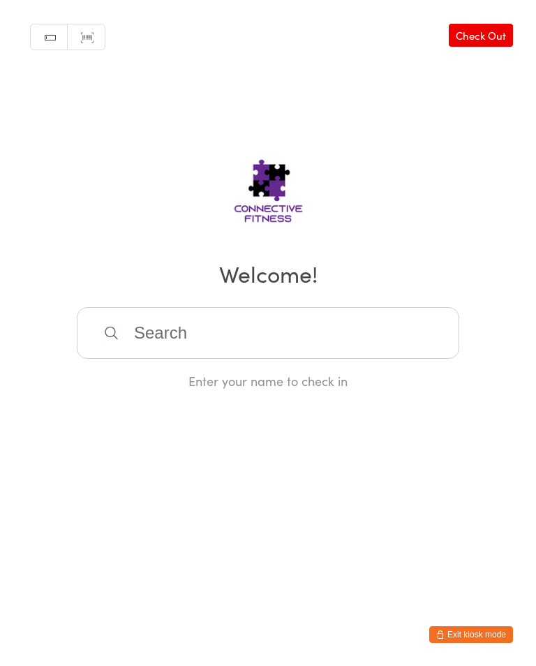
click at [244, 342] on input "search" at bounding box center [268, 333] width 383 height 52
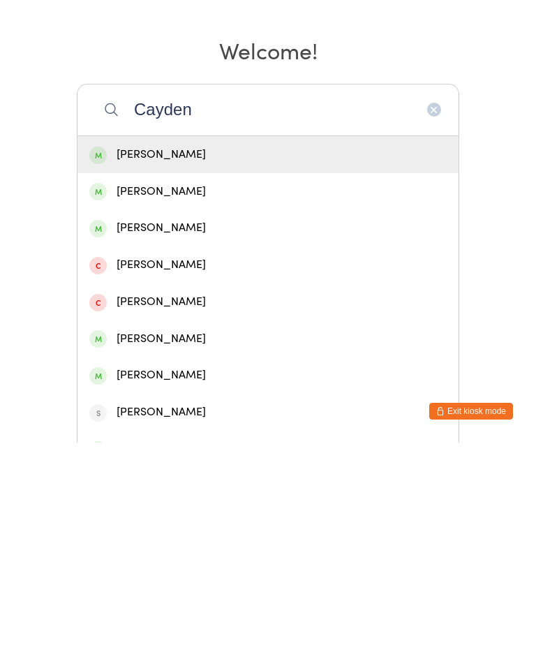
type input "Cayden"
click at [232, 369] on div "[PERSON_NAME]" at bounding box center [268, 378] width 358 height 19
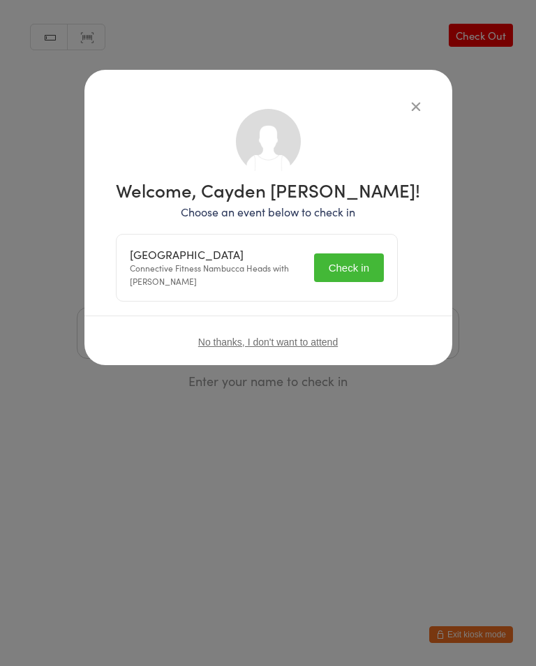
click at [397, 265] on div "Recovery Centre Connective Fitness Nambucca Heads with [PERSON_NAME] Check in" at bounding box center [257, 268] width 281 height 66
click at [360, 263] on button "Check in" at bounding box center [349, 268] width 70 height 29
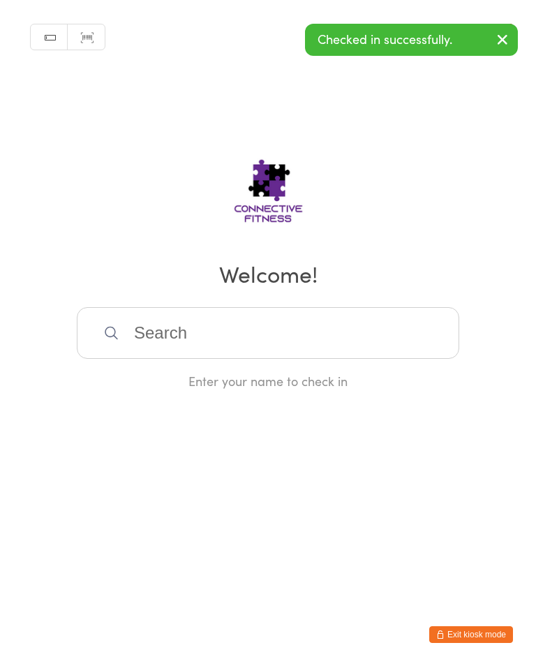
click at [411, 79] on div "Manual search Scanner input Check Out Welcome! Enter your name to check in" at bounding box center [268, 195] width 536 height 390
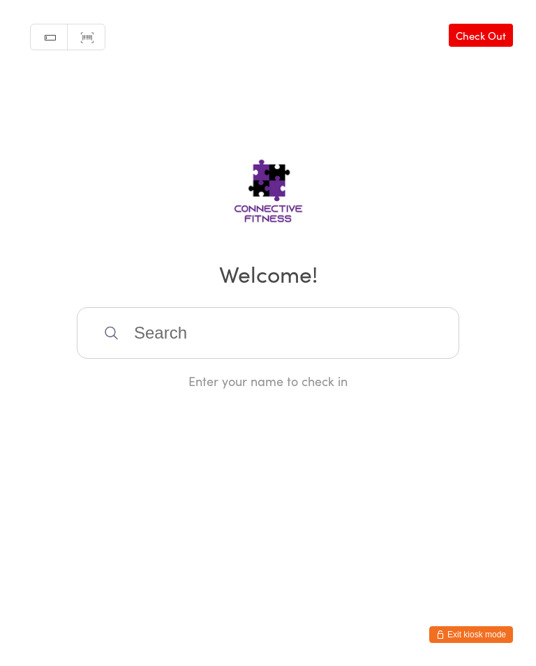
click at [434, 339] on input "search" at bounding box center [268, 333] width 383 height 52
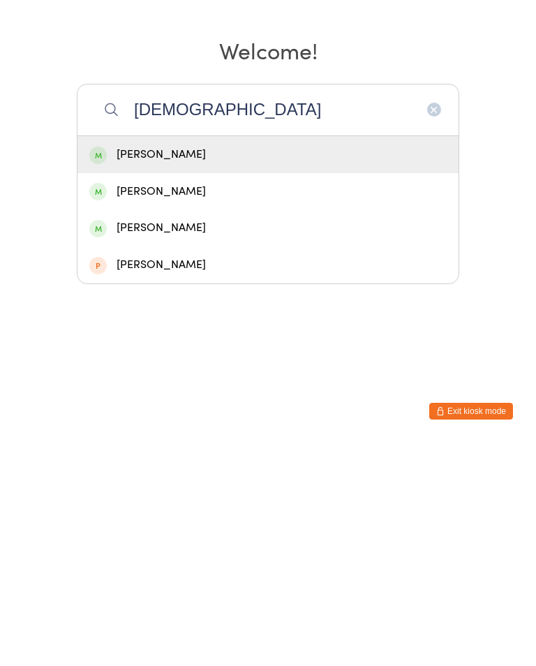
type input "[DEMOGRAPHIC_DATA]"
click at [386, 369] on div "[PERSON_NAME]" at bounding box center [268, 378] width 358 height 19
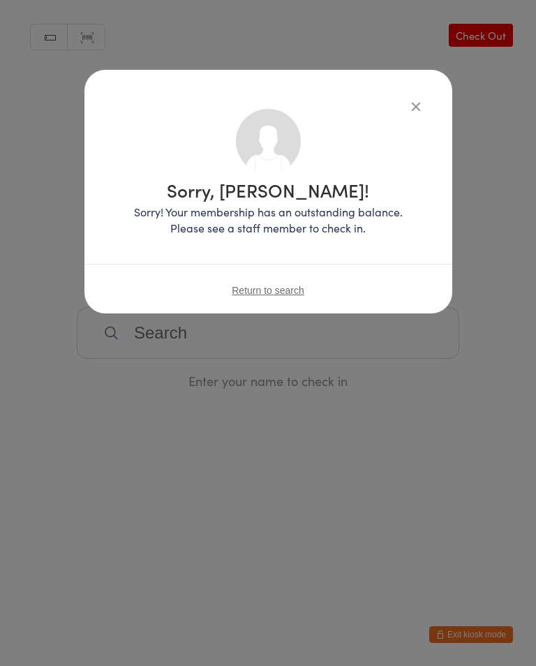
click at [408, 94] on div "Sorry, [PERSON_NAME]! Sorry! Your membership has an outstanding balance. Please…" at bounding box center [269, 192] width 368 height 244
click at [413, 103] on icon "button" at bounding box center [416, 105] width 15 height 15
